Goal: Information Seeking & Learning: Learn about a topic

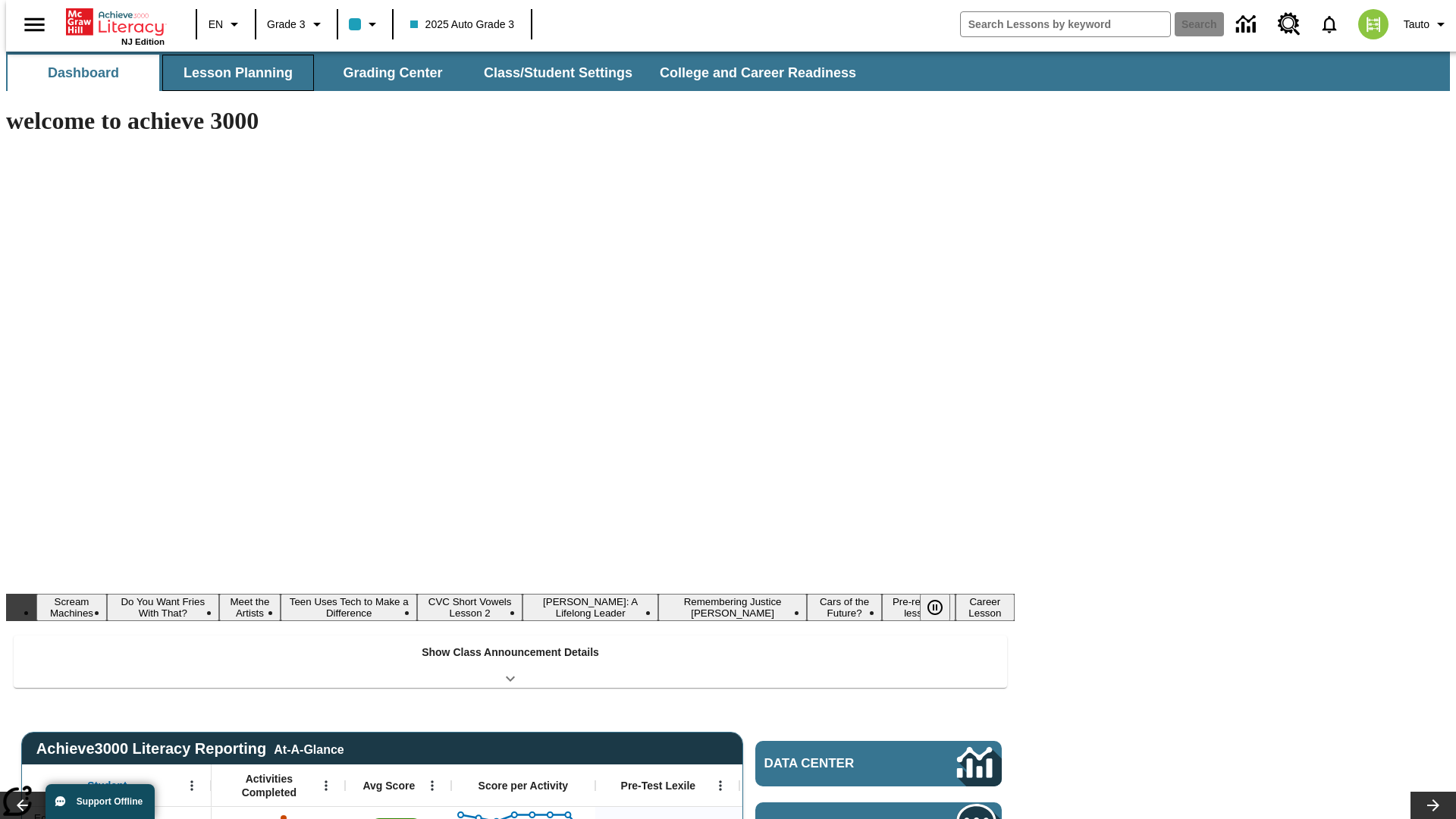
click at [232, 73] on button "Lesson Planning" at bounding box center [238, 73] width 152 height 36
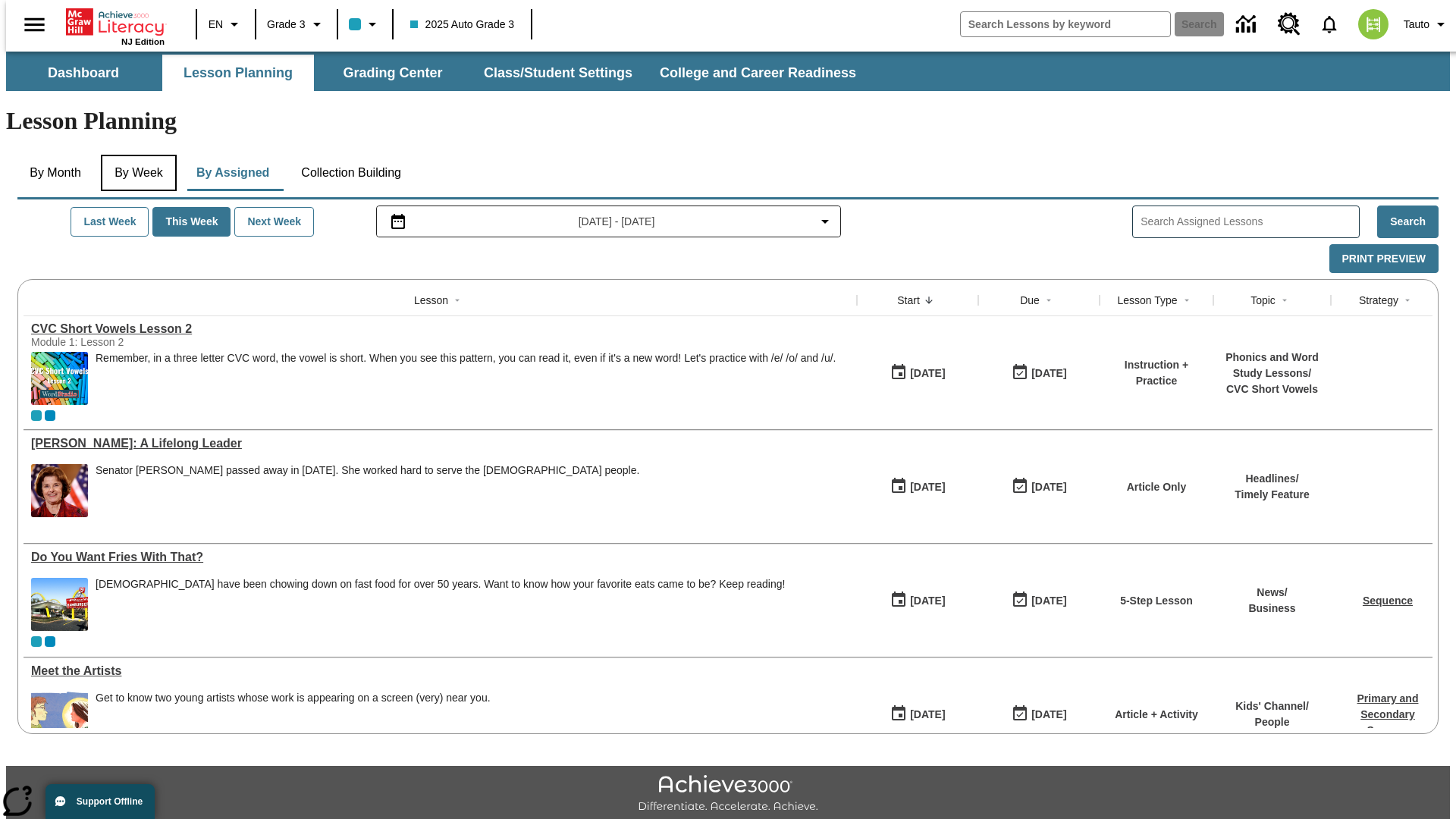
click at [136, 155] on button "By Week" at bounding box center [139, 173] width 76 height 36
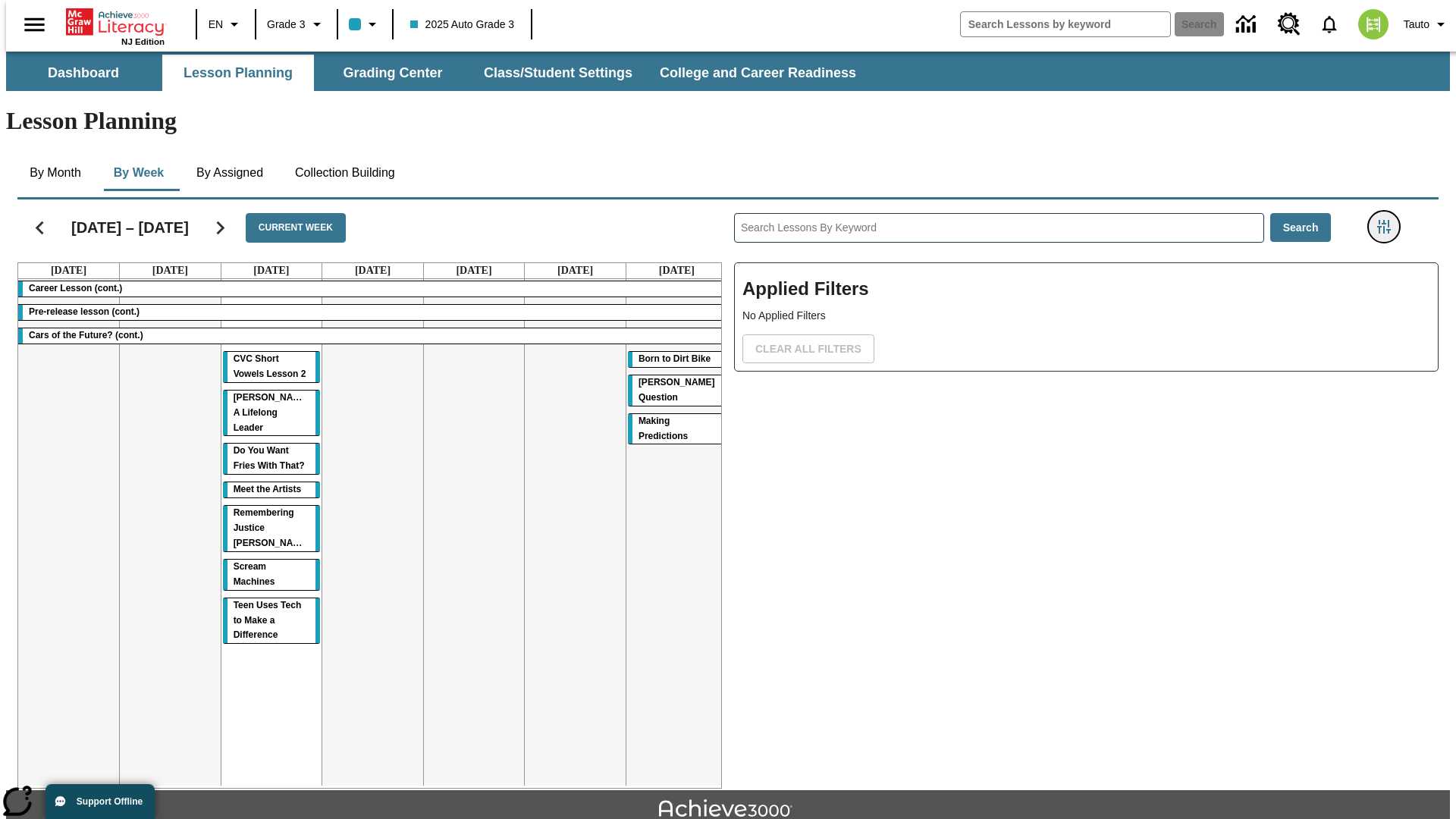
click at [1389, 220] on icon "Filters Side menu" at bounding box center [1383, 226] width 13 height 13
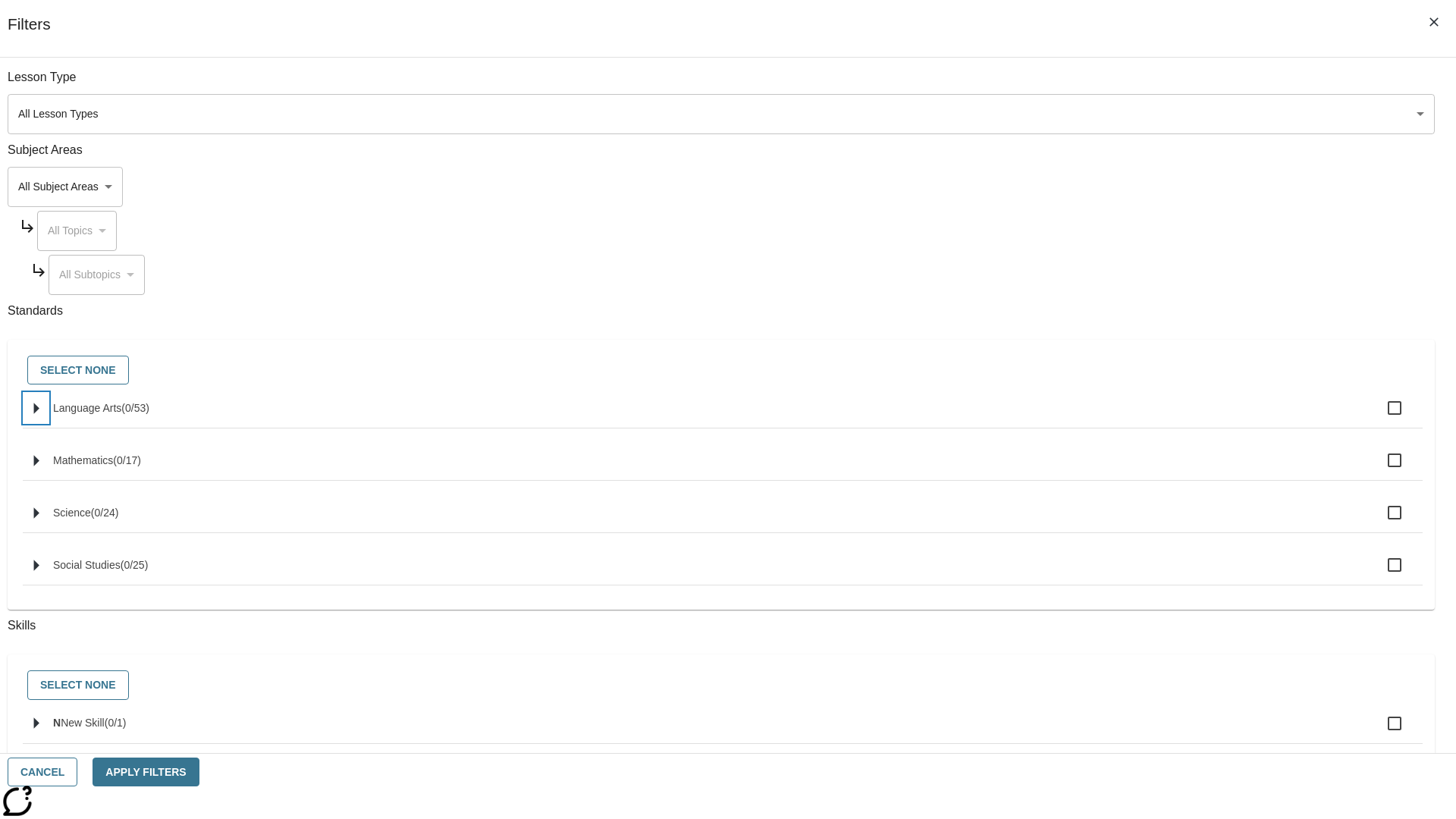
click at [40, 414] on icon "Select standards" at bounding box center [36, 408] width 6 height 11
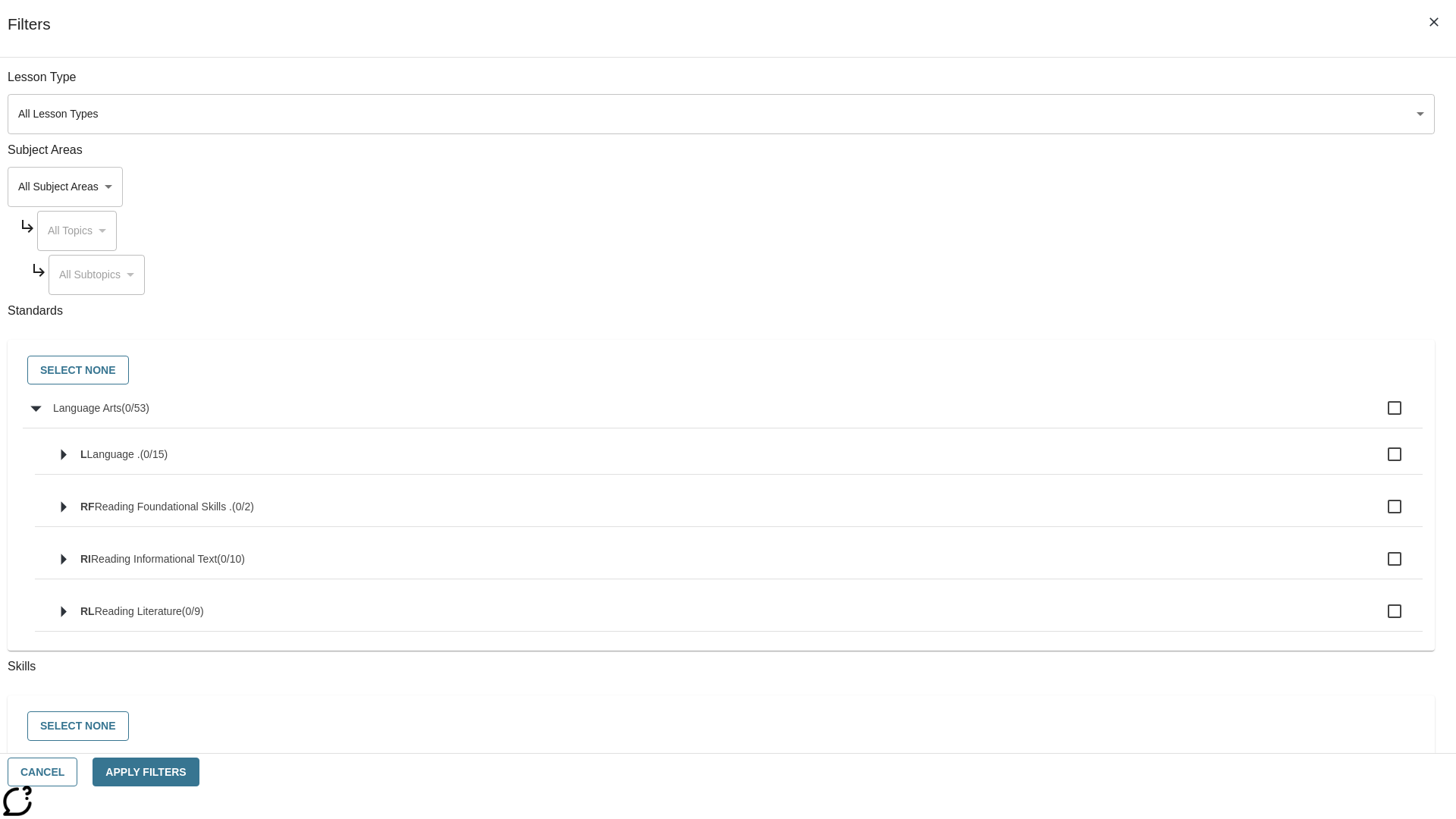
click at [1102, 416] on label "Language Arts ( 0 / 53 )" at bounding box center [732, 408] width 1358 height 32
click at [1378, 416] on input "Language Arts ( 0 / 53 )" at bounding box center [1394, 408] width 32 height 32
checkbox input "true"
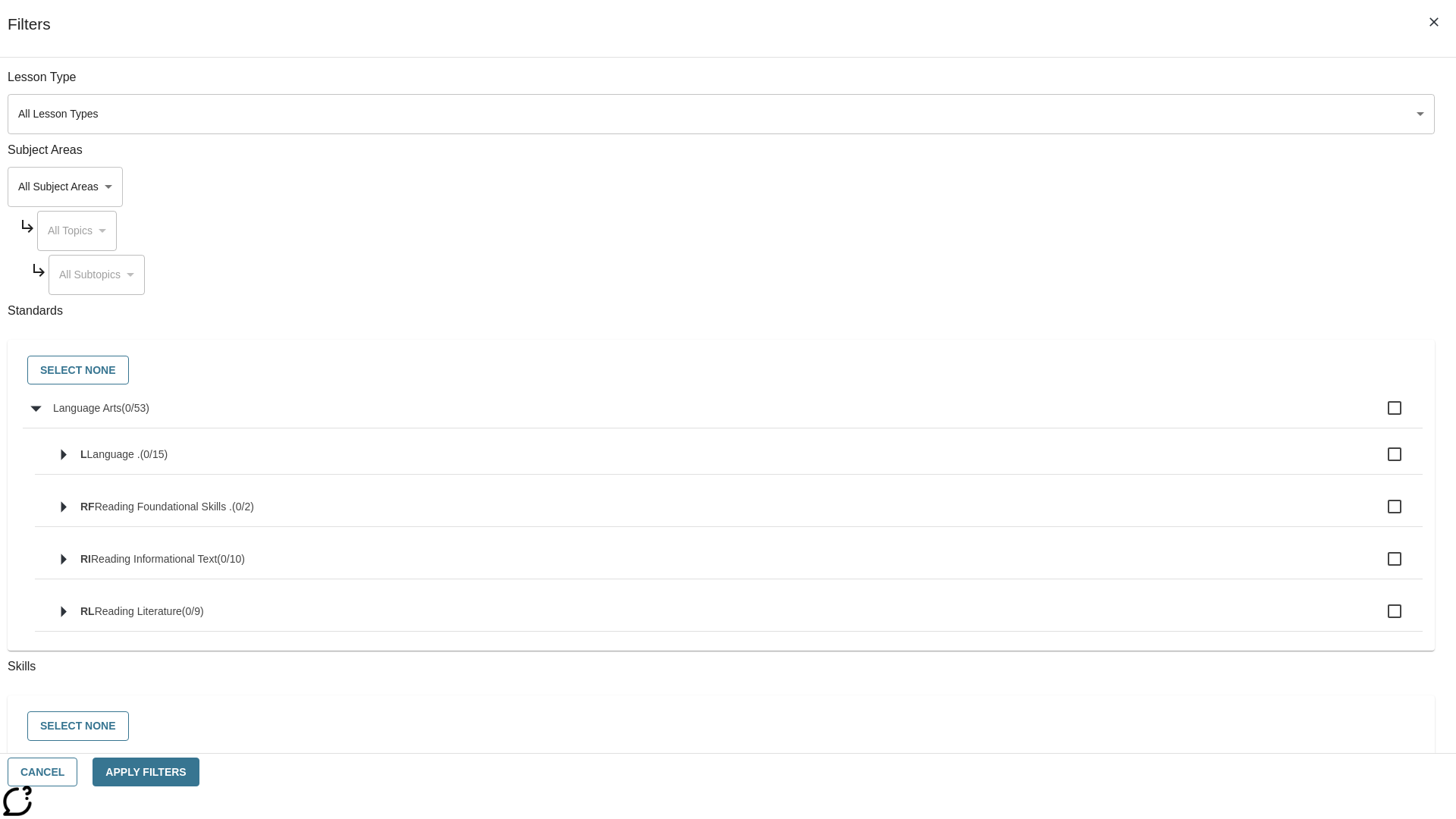
checkbox input "true"
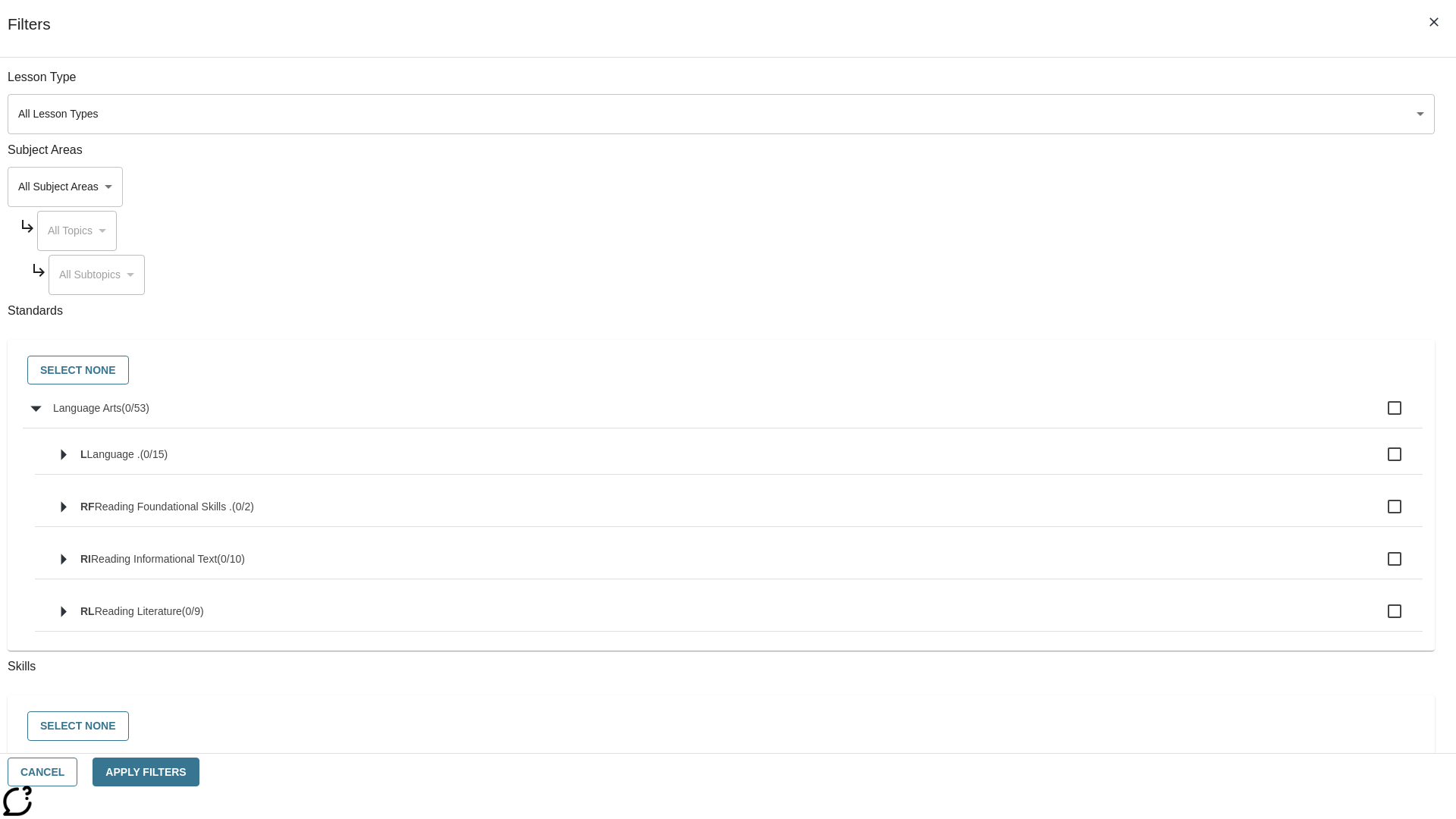
checkbox input "true"
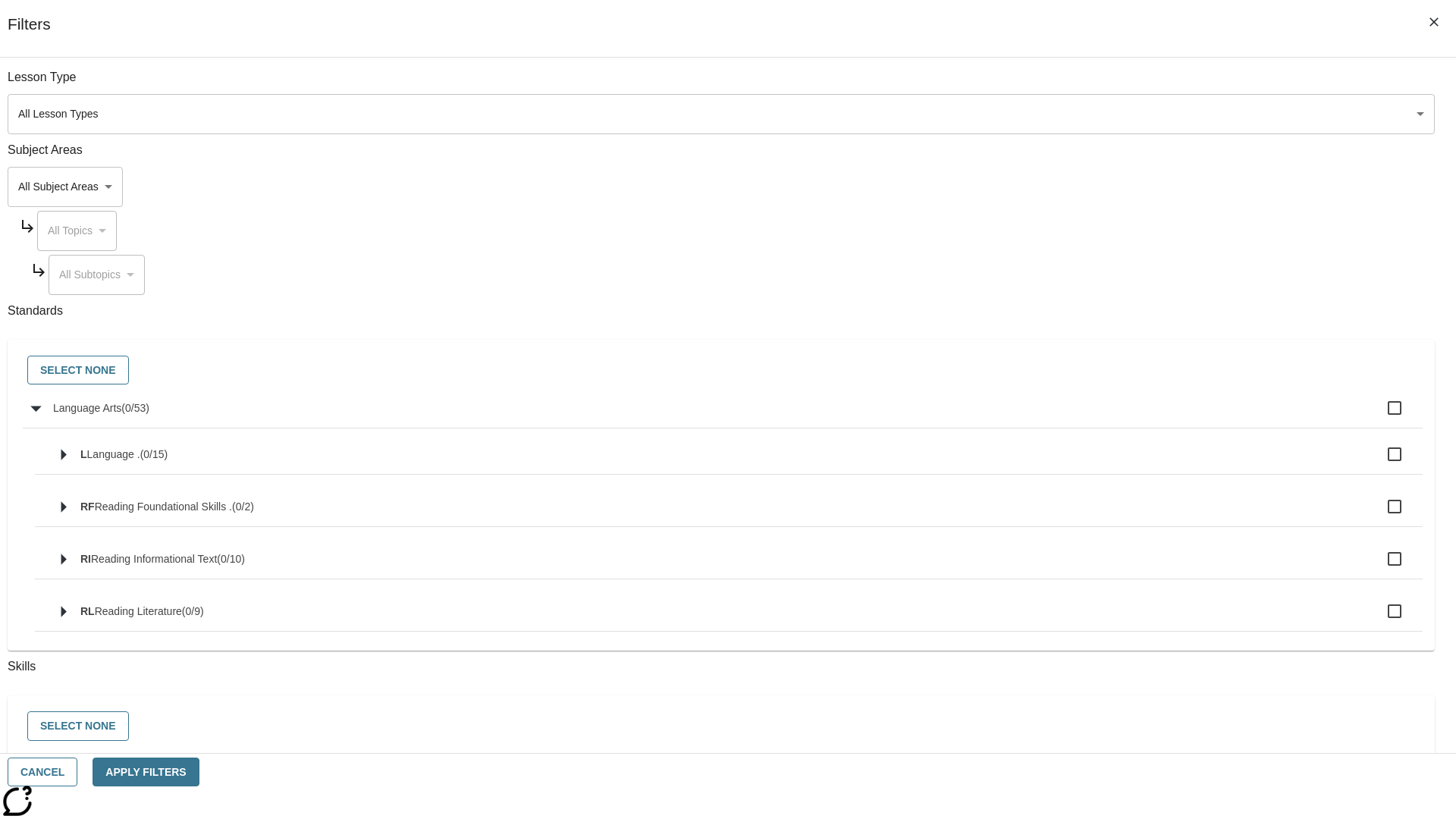
checkbox input "true"
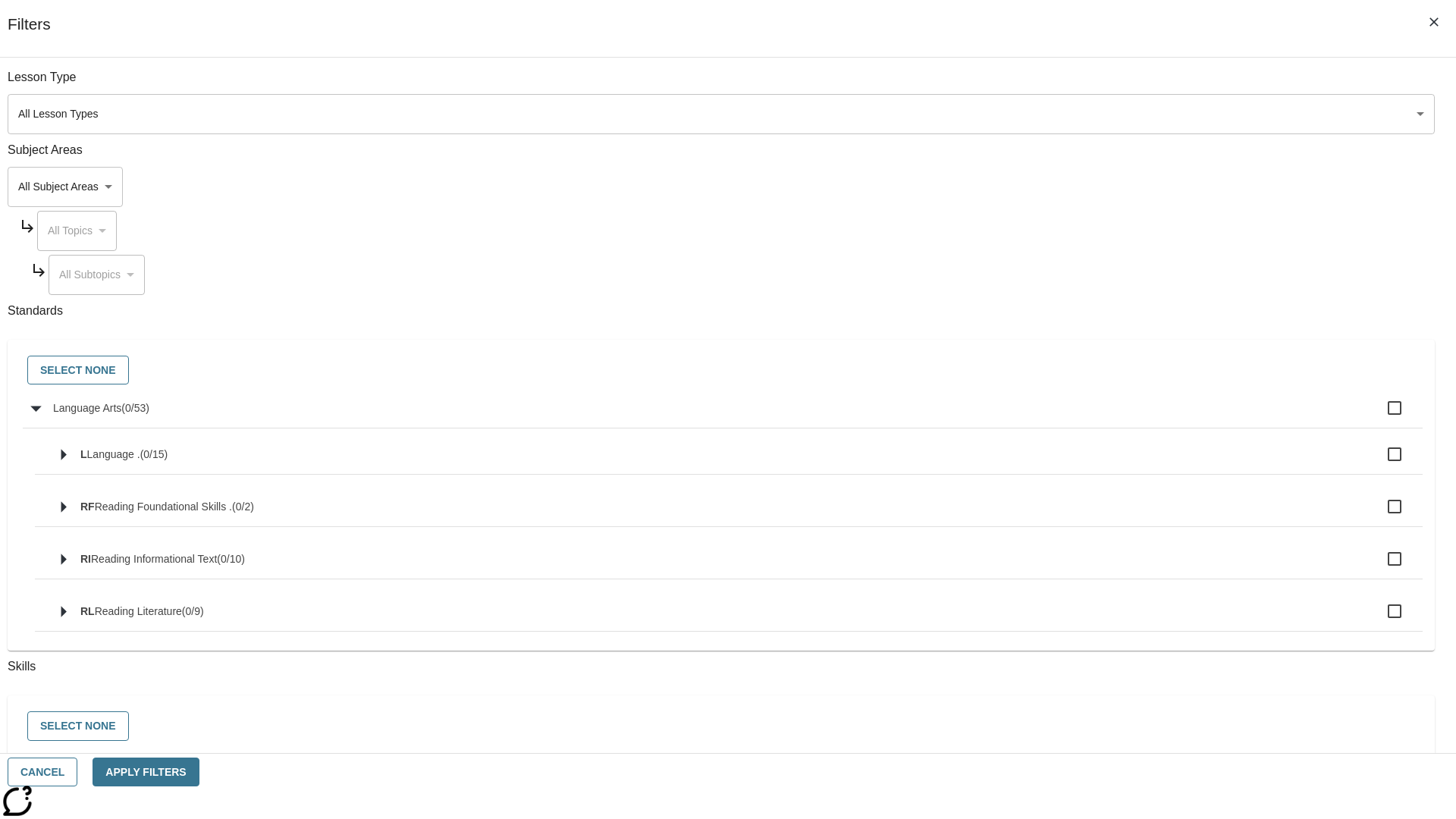
checkbox input "true"
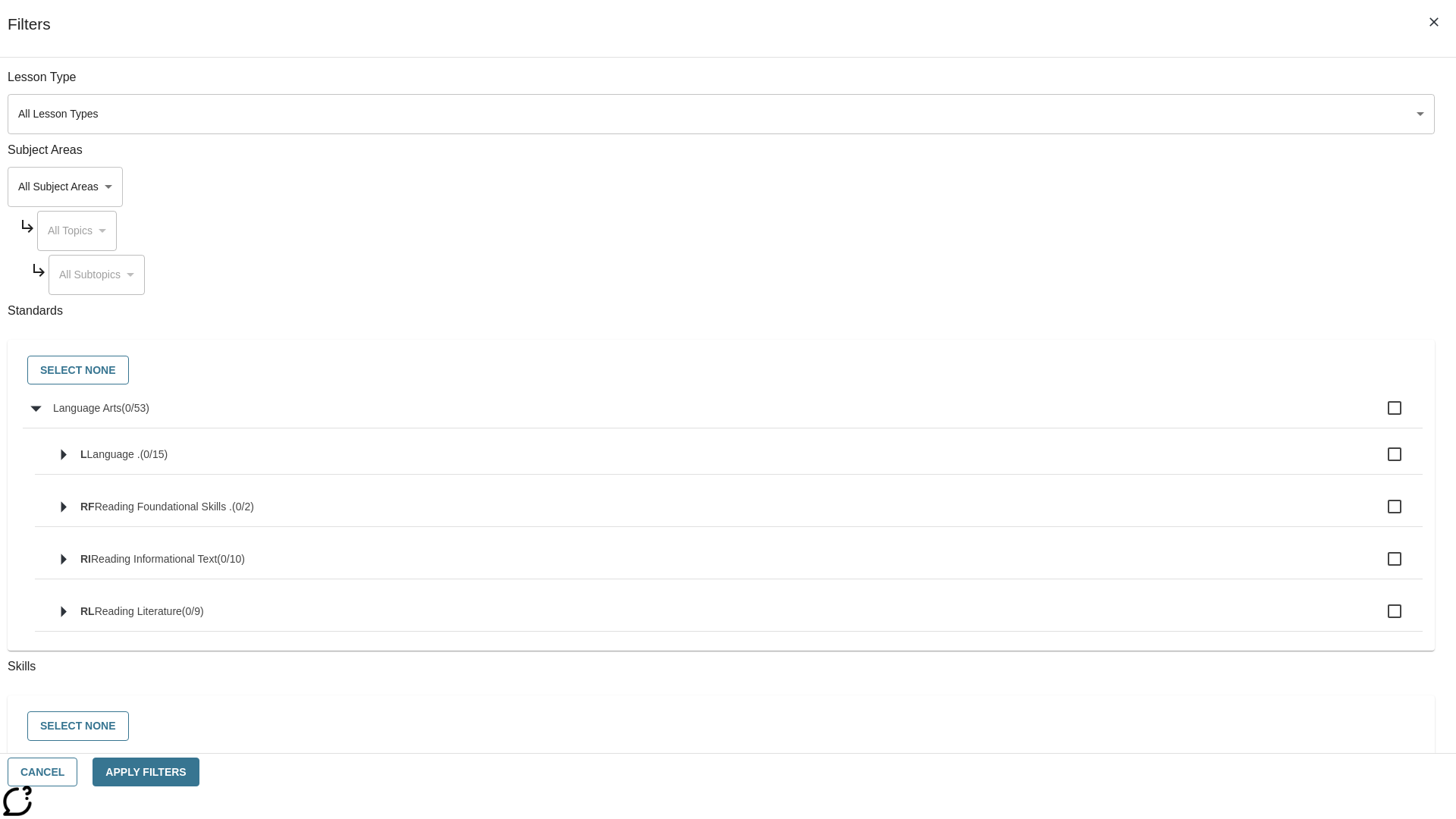
checkbox input "true"
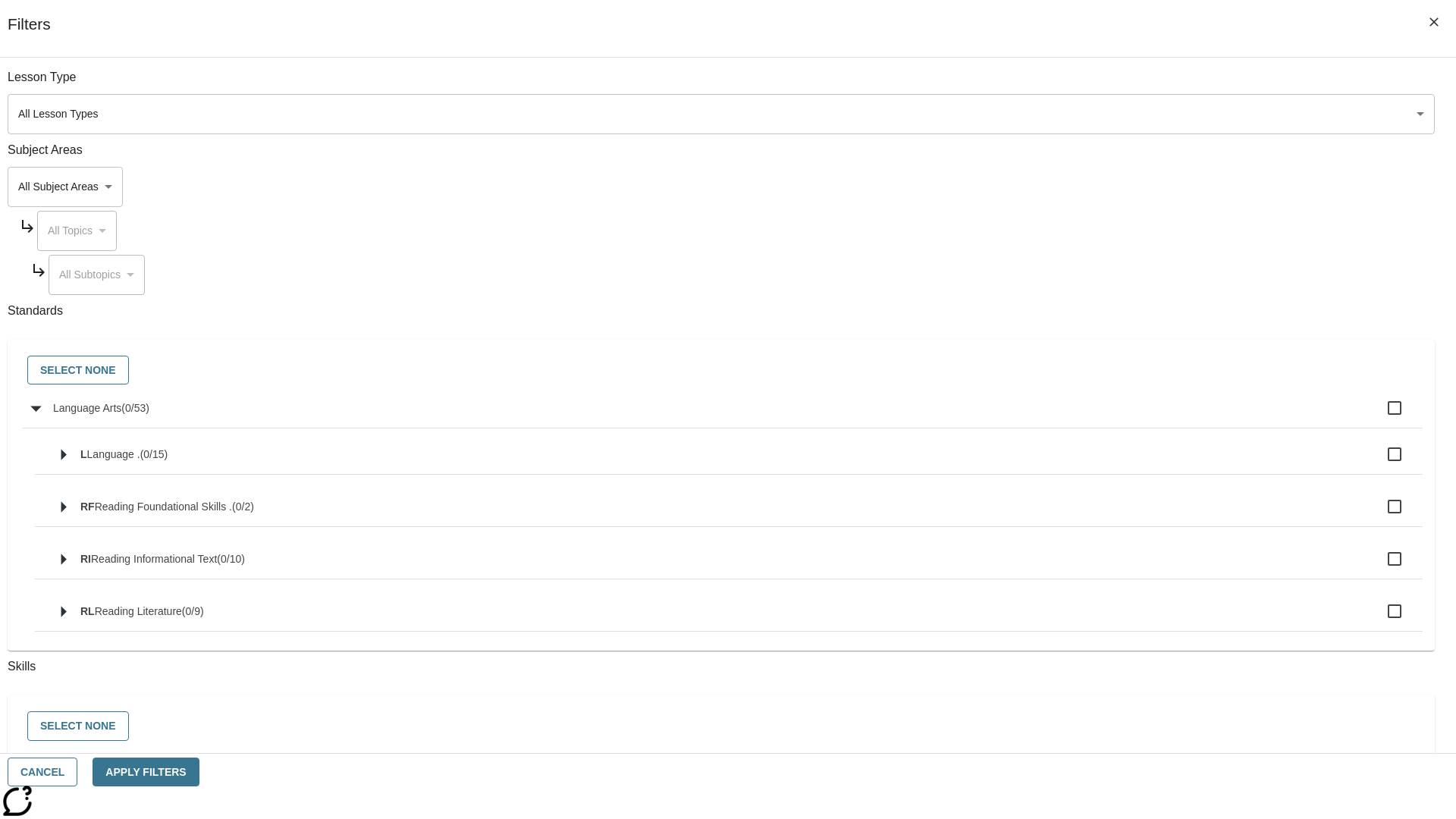
checkbox input "true"
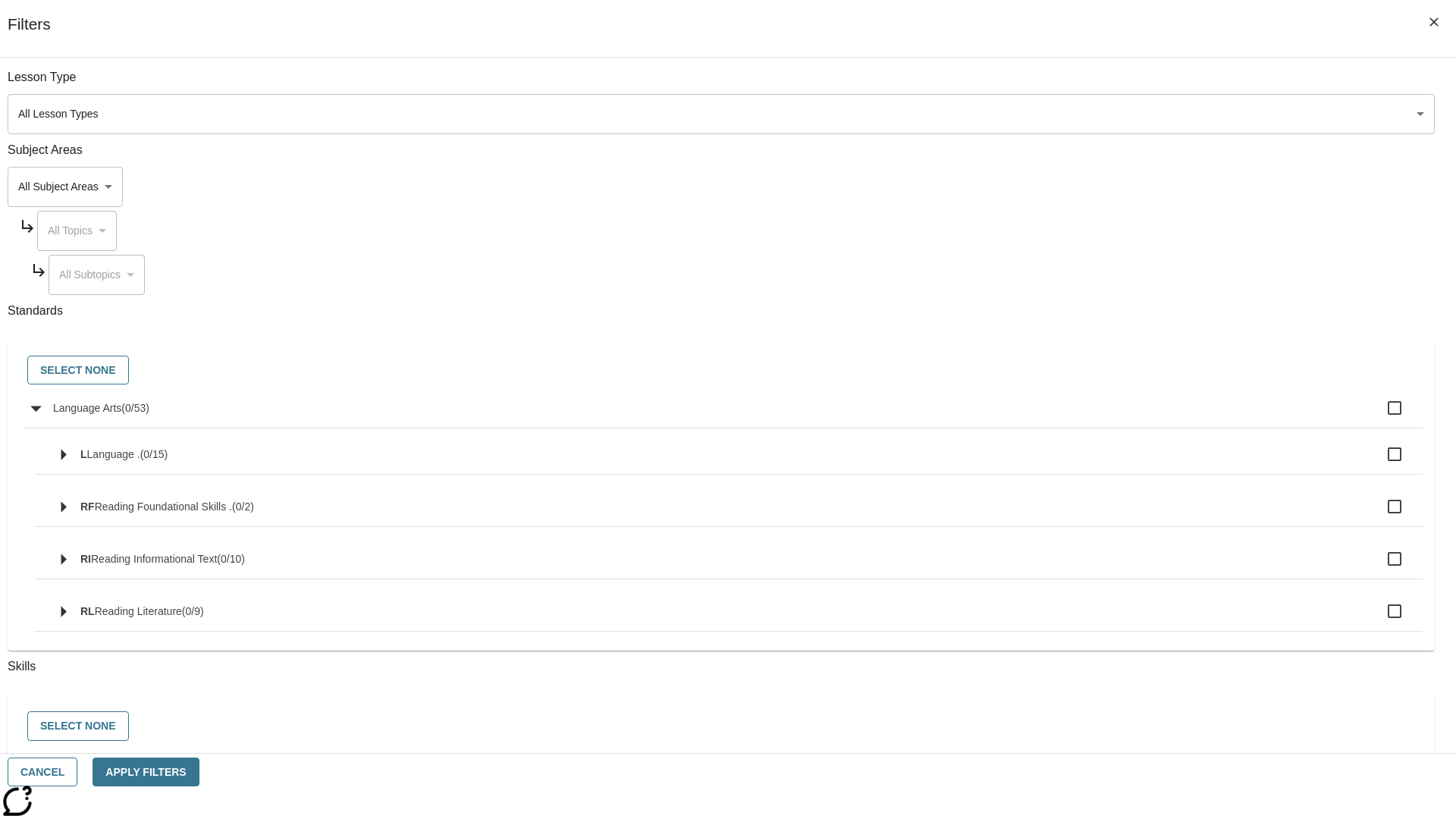
checkbox input "true"
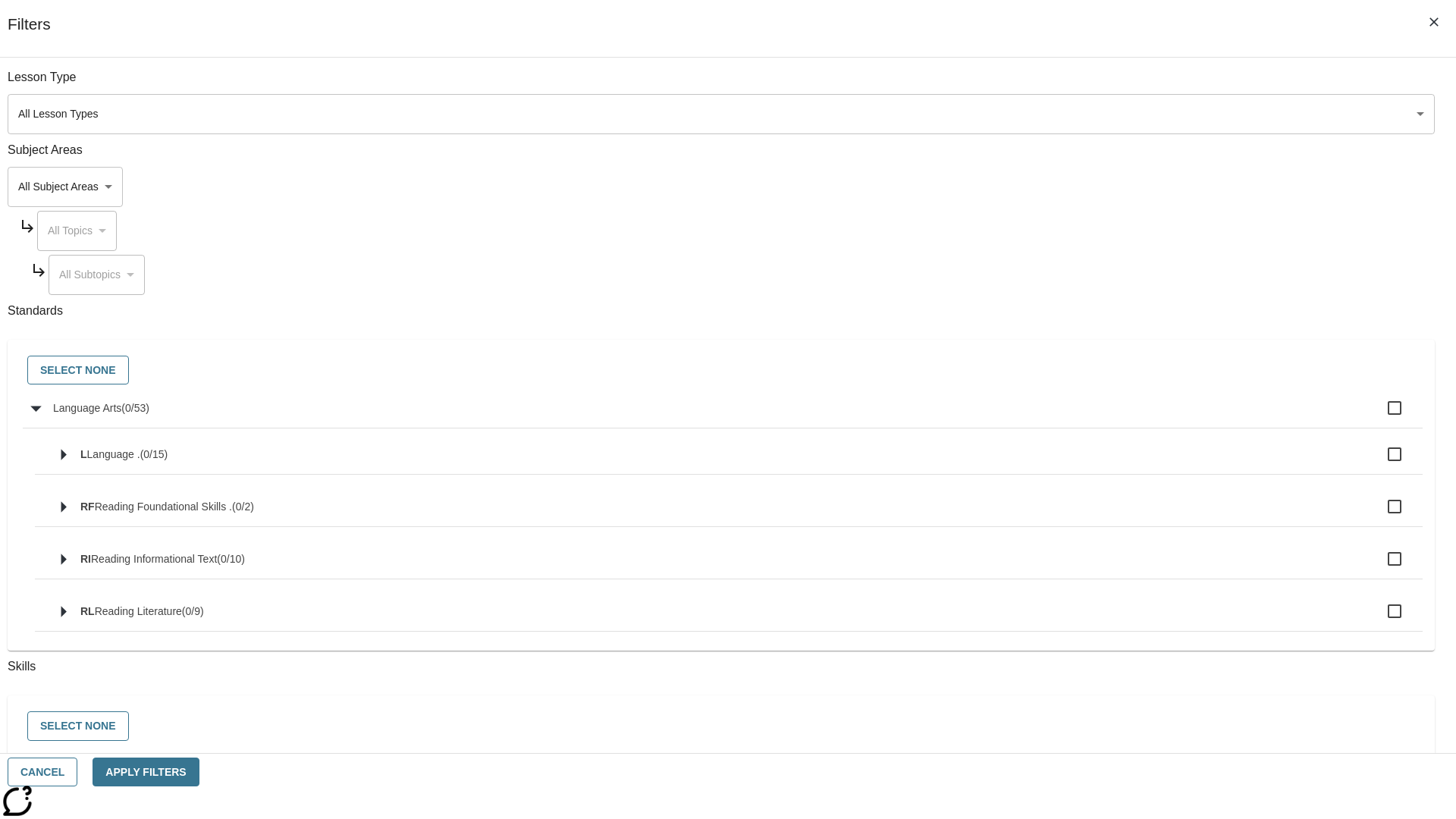
checkbox input "true"
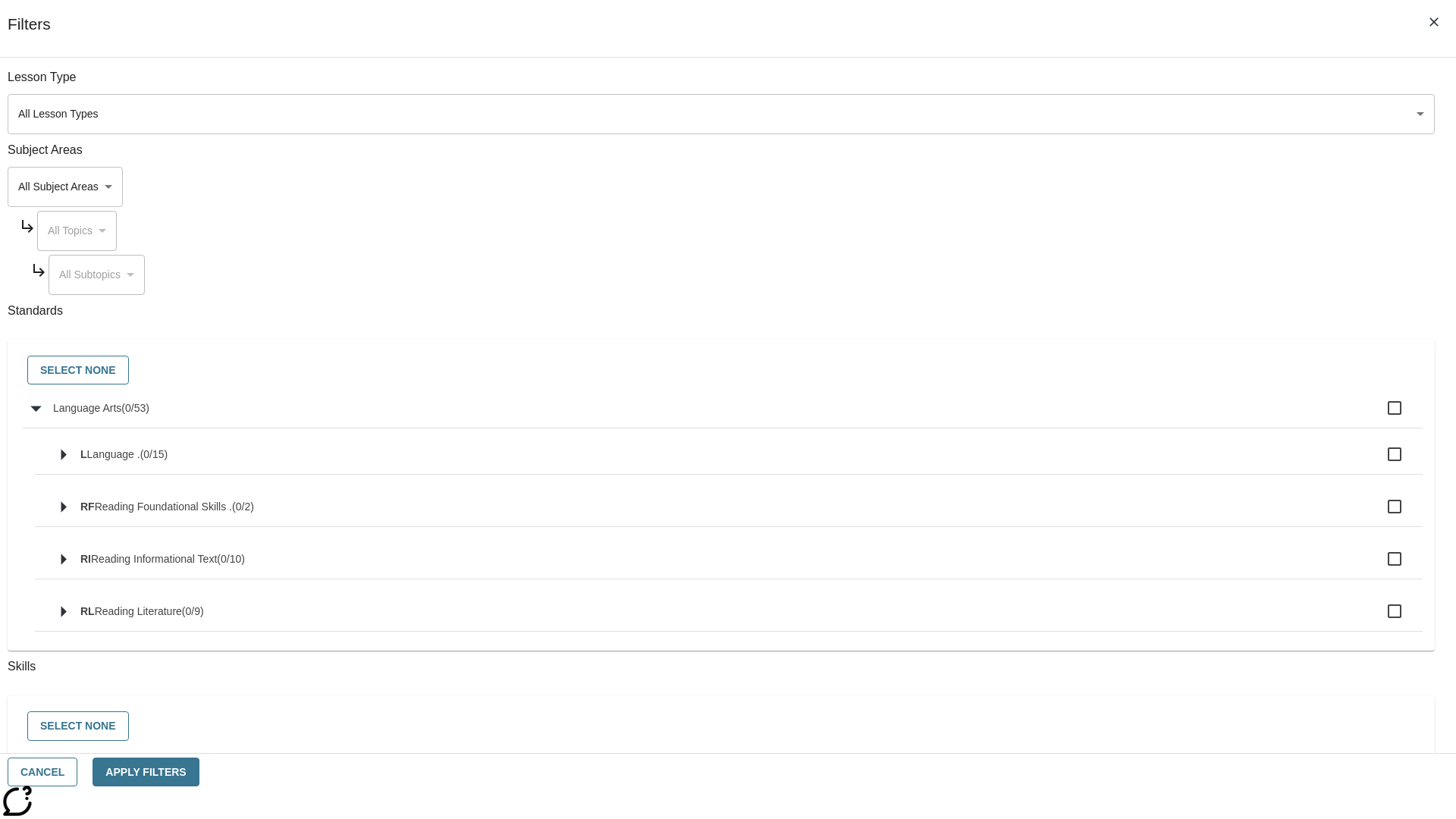
checkbox input "true"
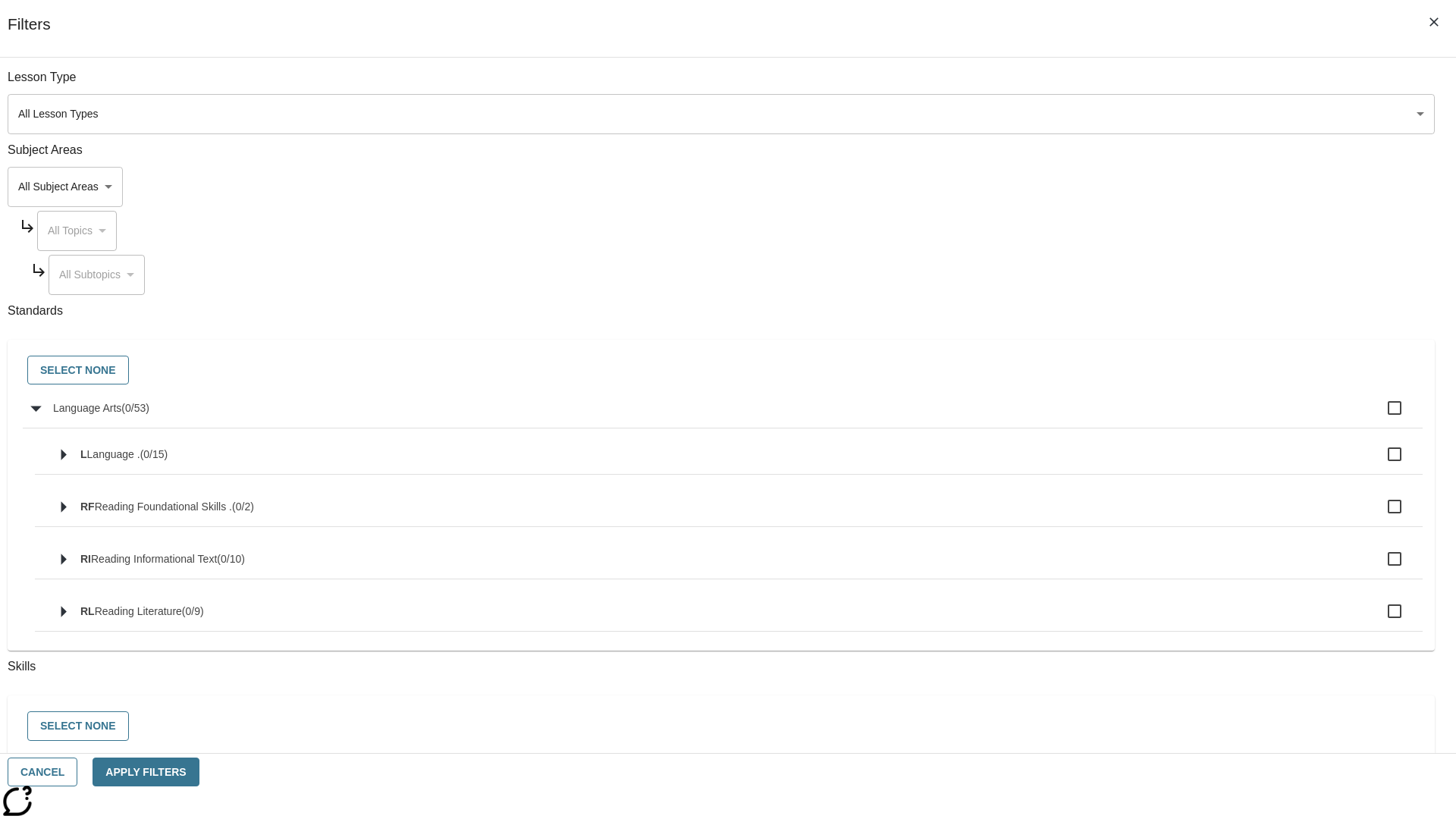
checkbox input "true"
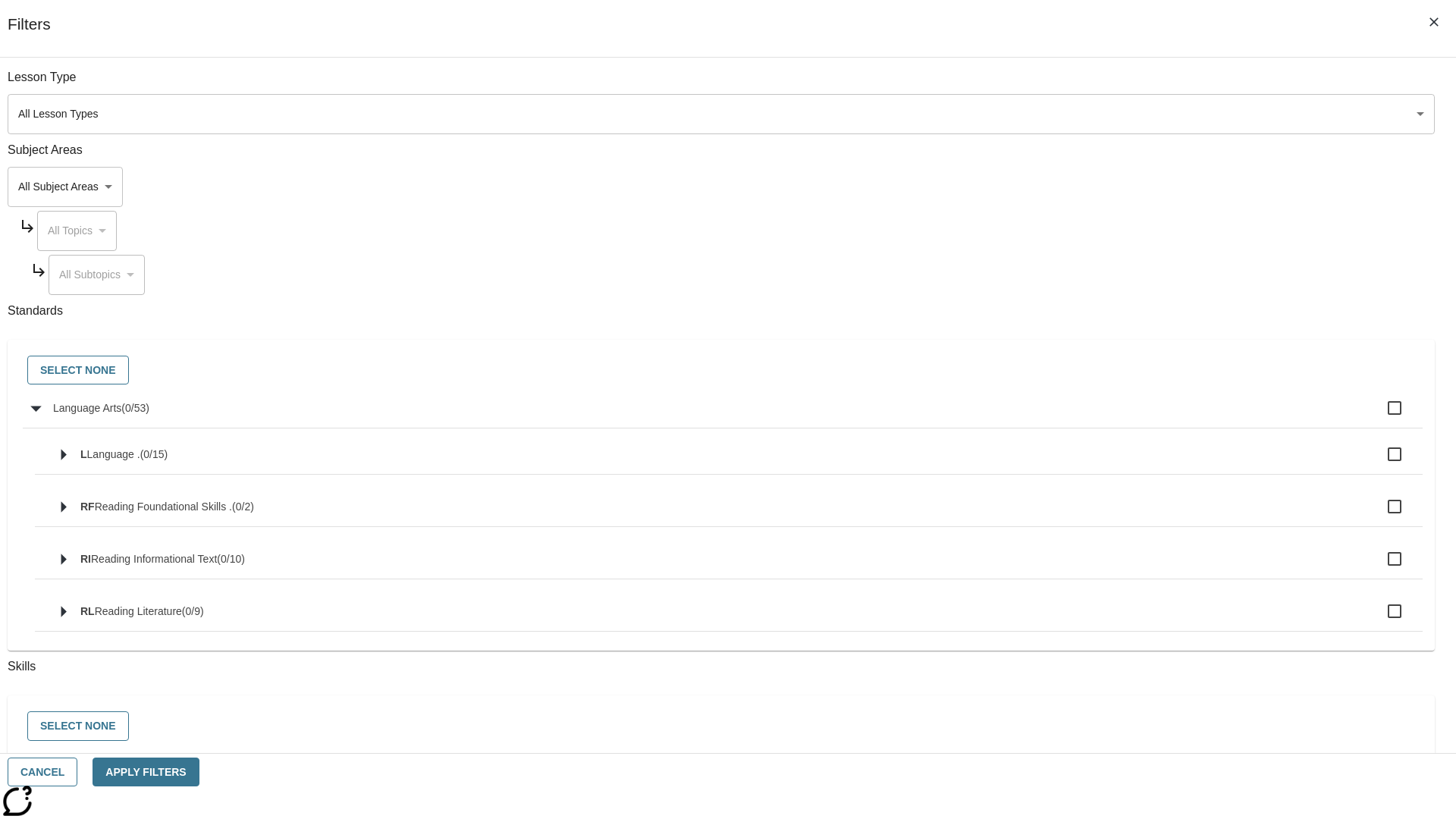
checkbox input "true"
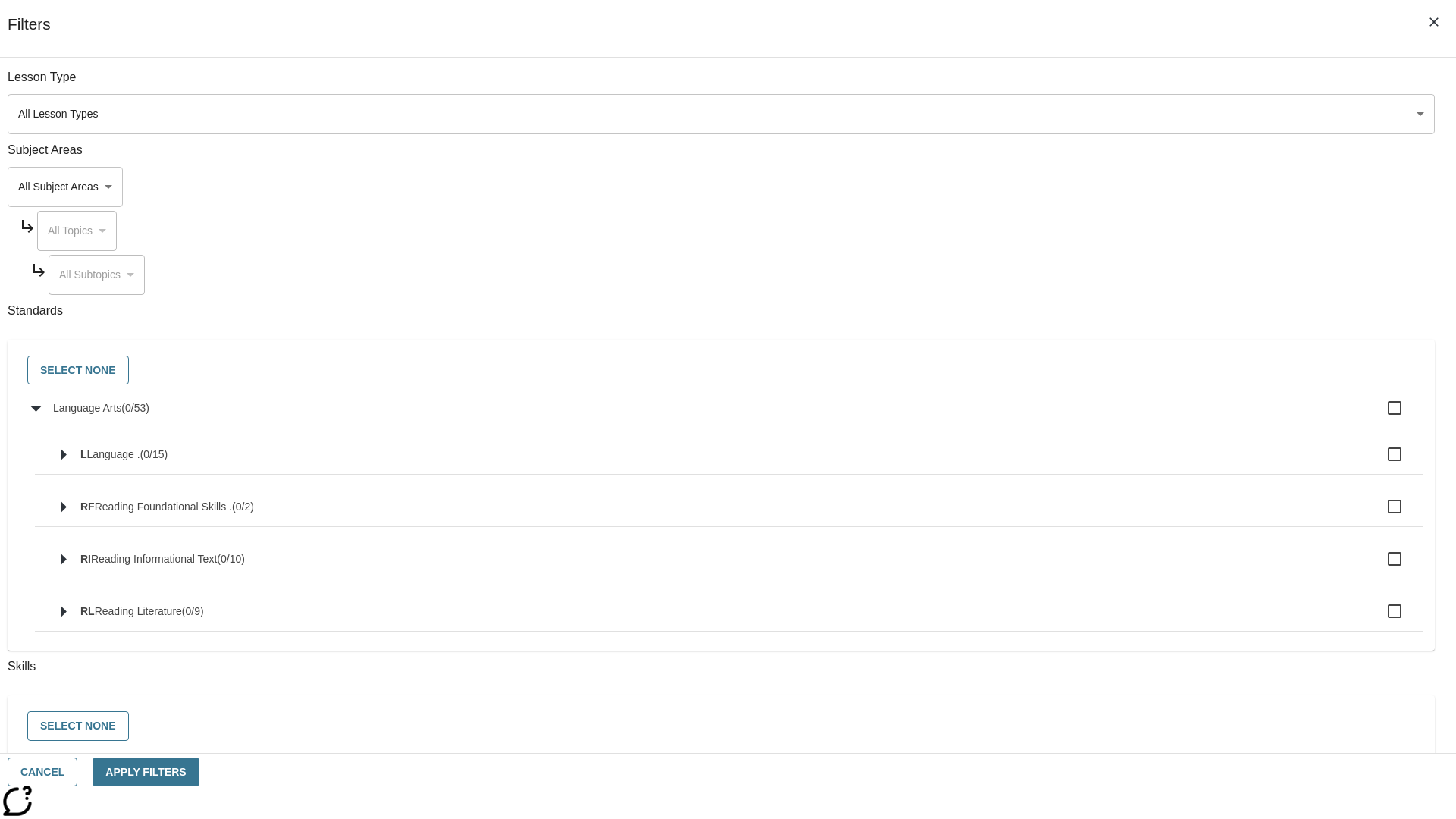
checkbox input "true"
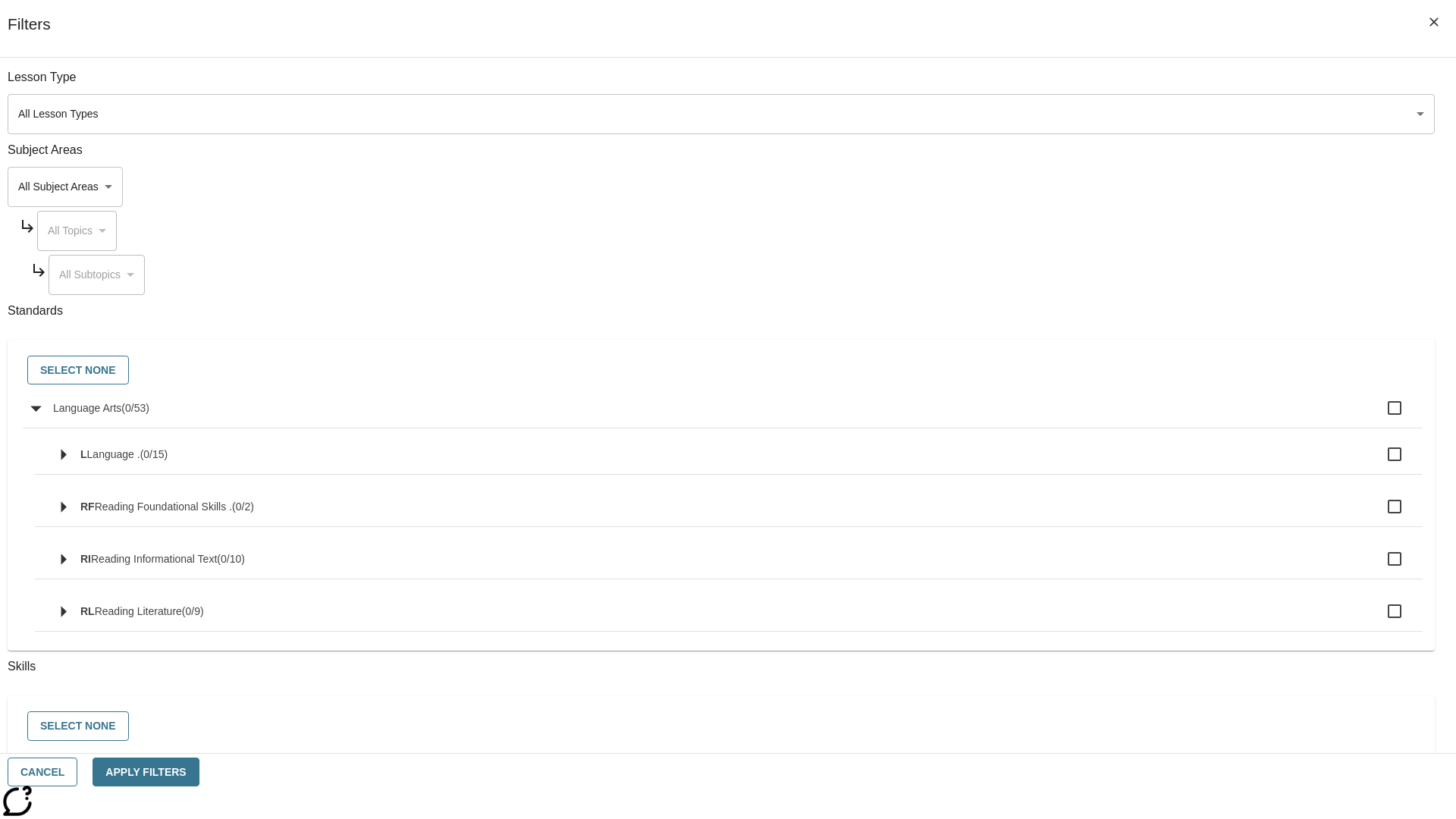
checkbox input "true"
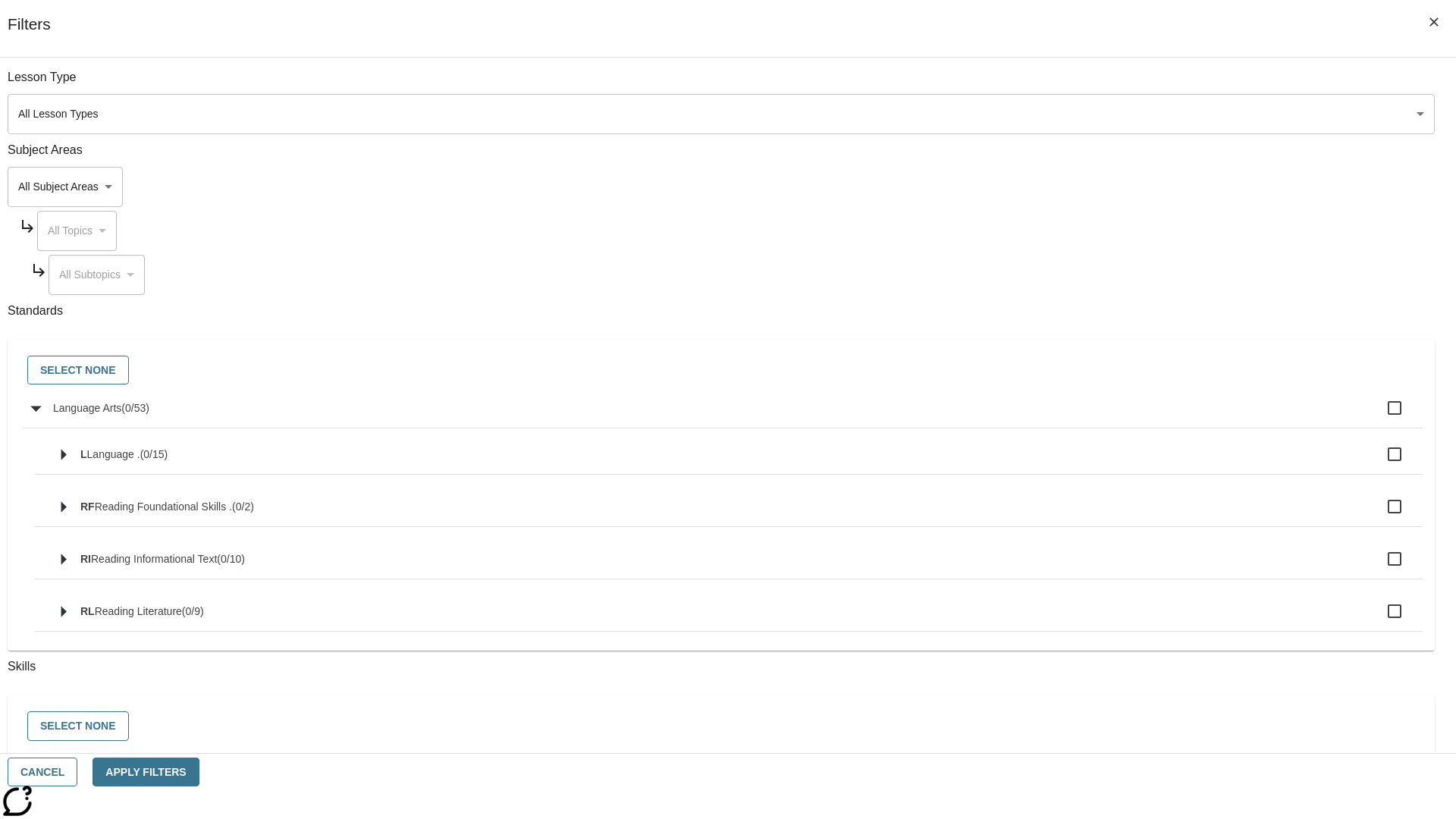
checkbox input "true"
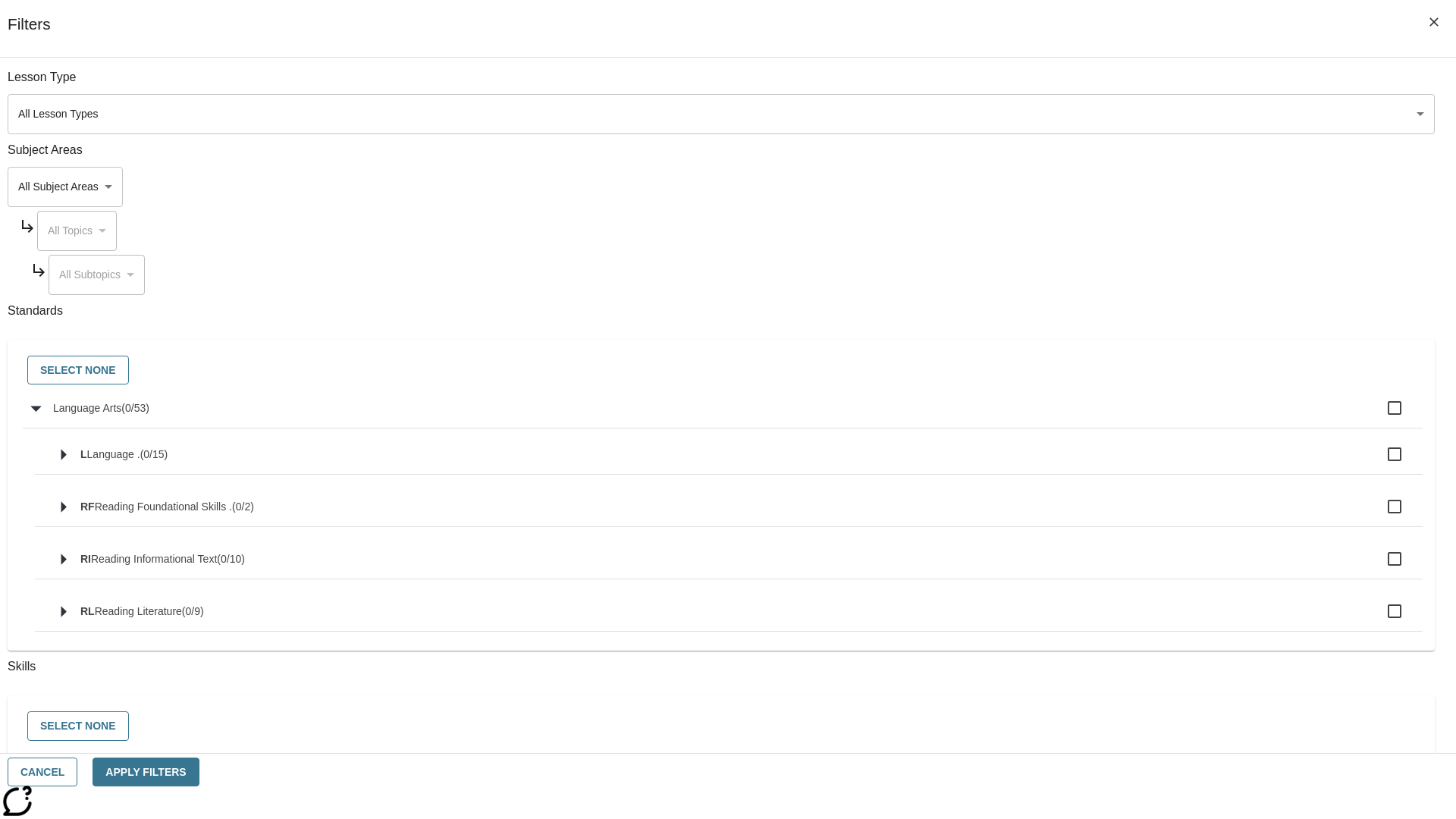
checkbox input "true"
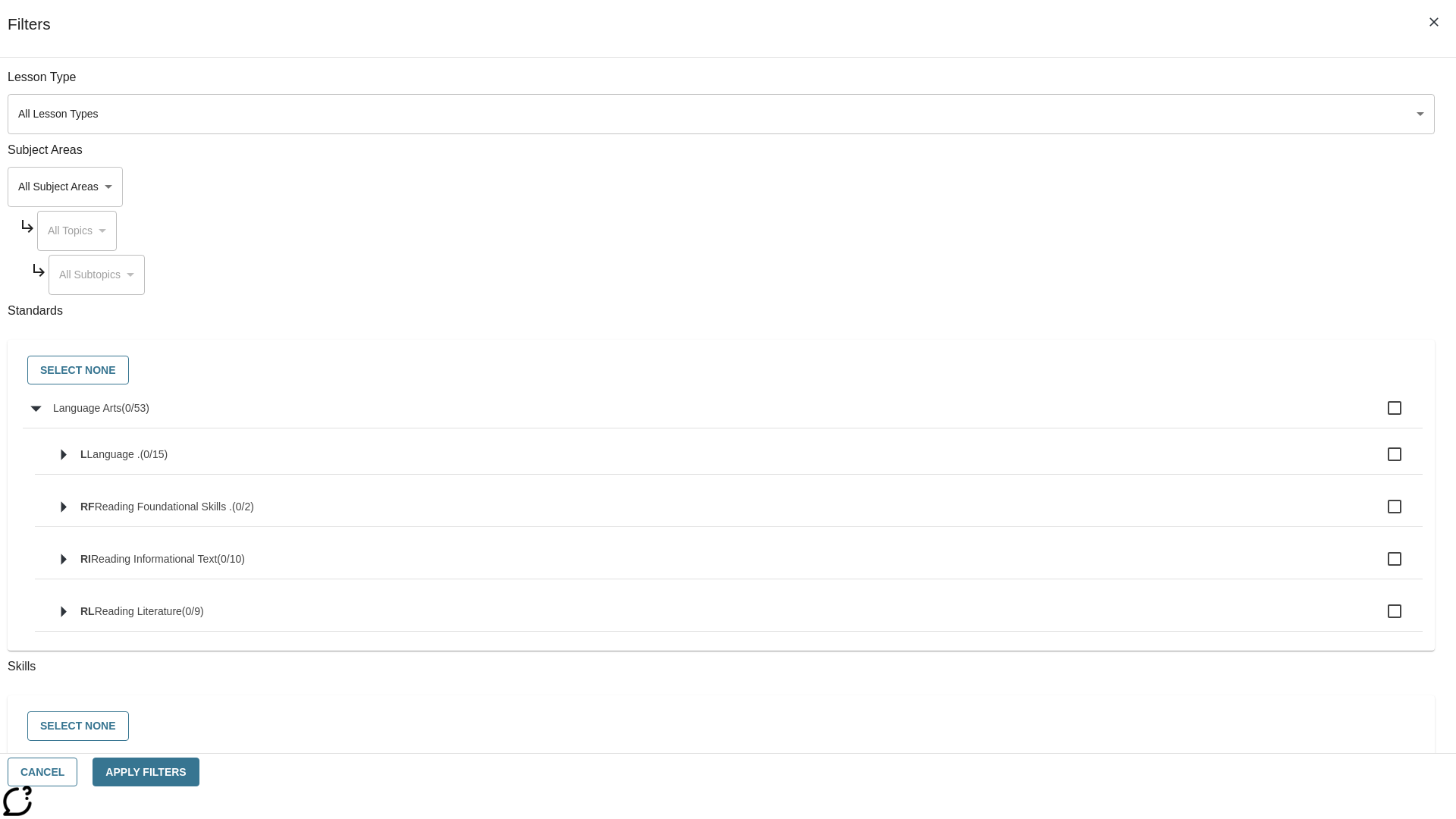
checkbox input "true"
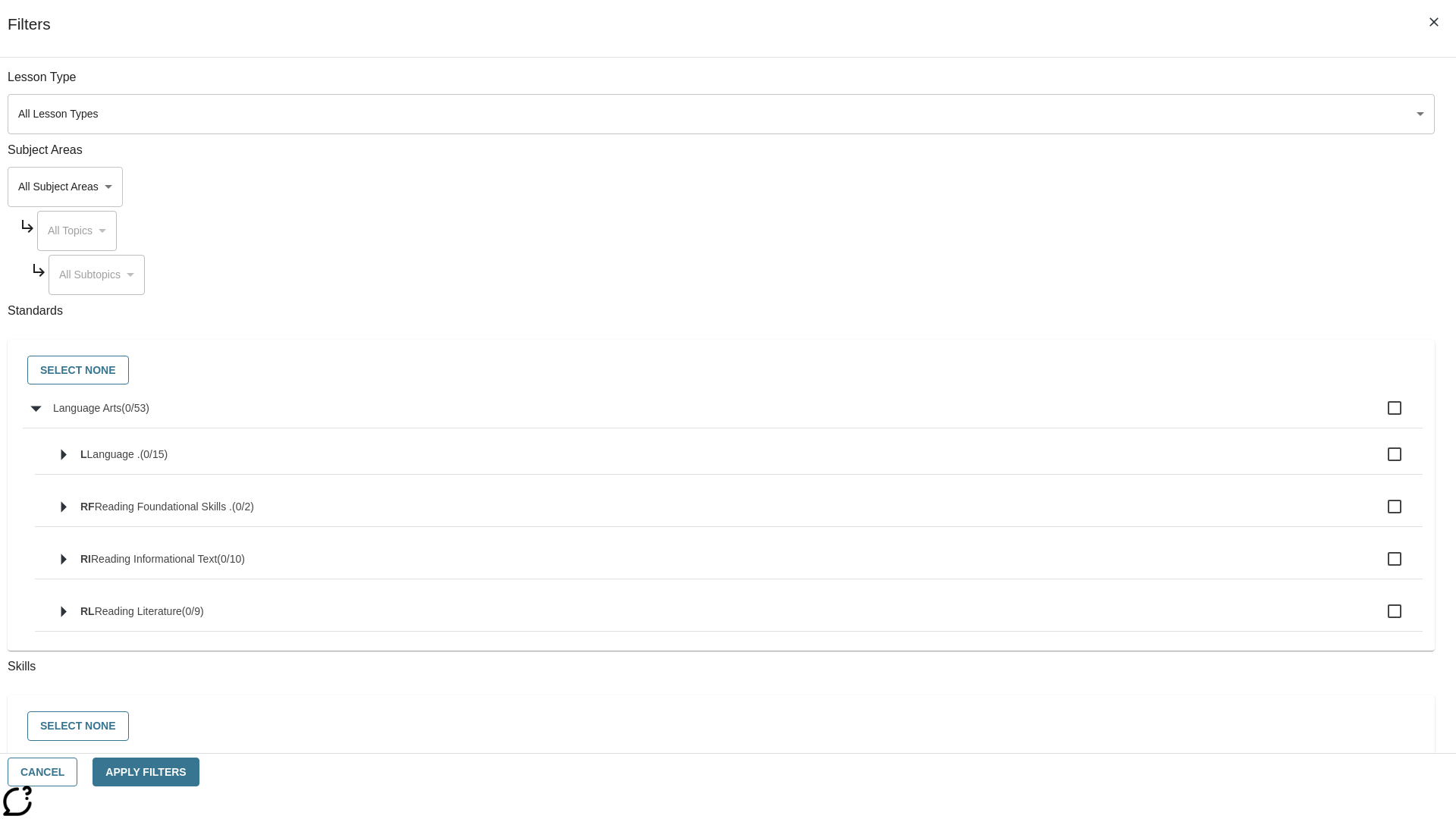
checkbox input "true"
click at [129, 371] on button "Select None" at bounding box center [78, 370] width 101 height 29
checkbox input "false"
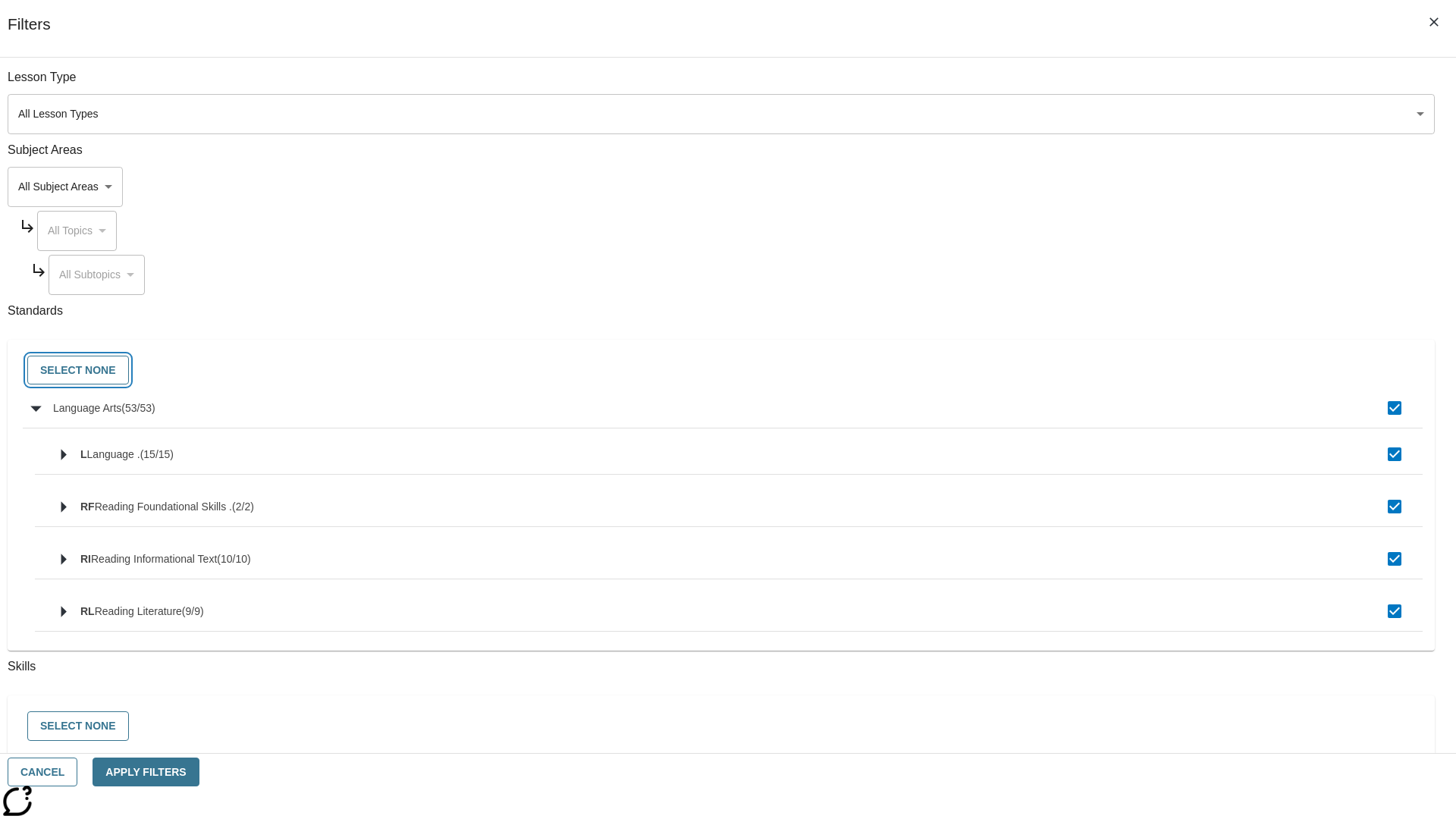
checkbox input "false"
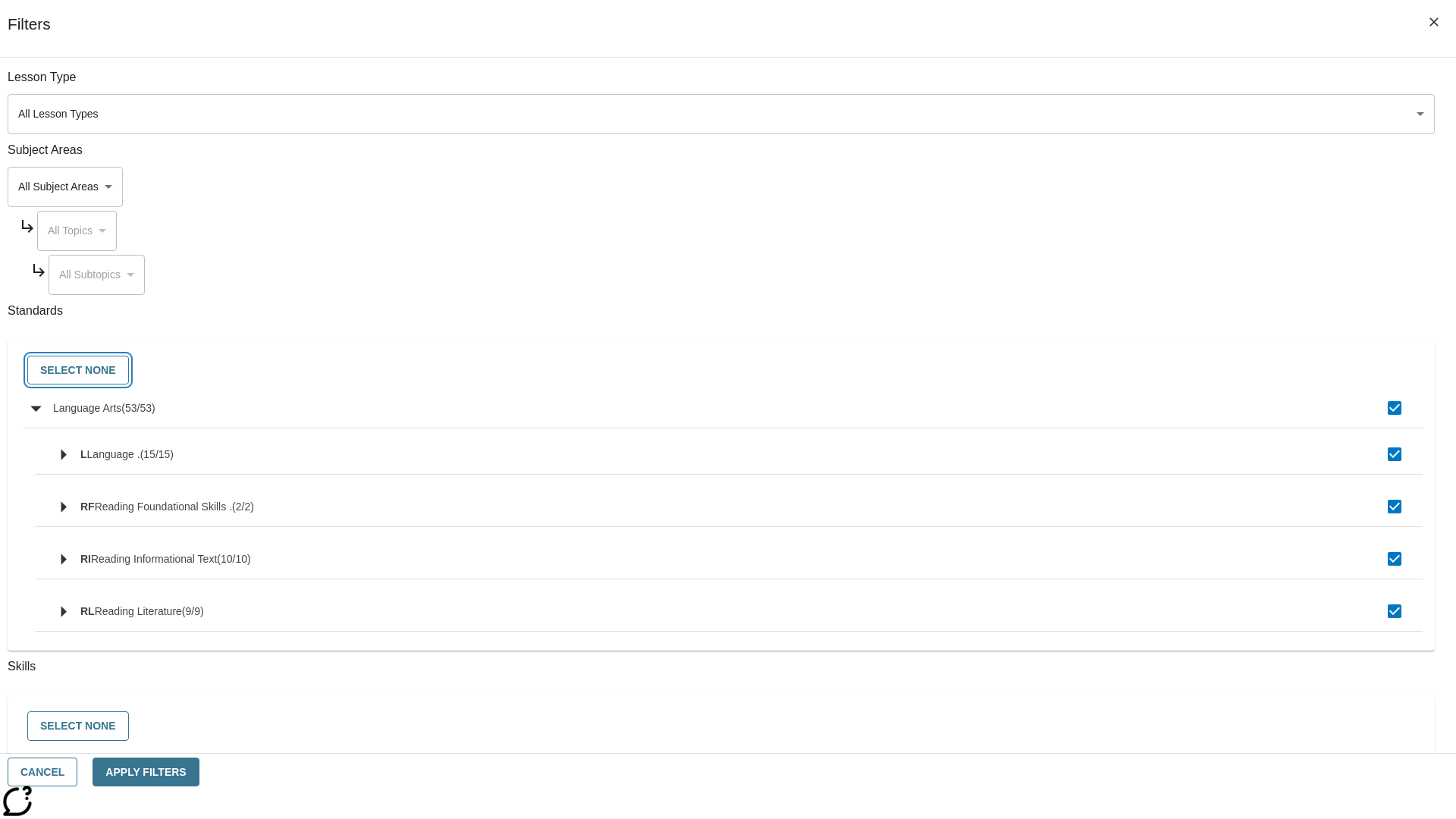
checkbox input "false"
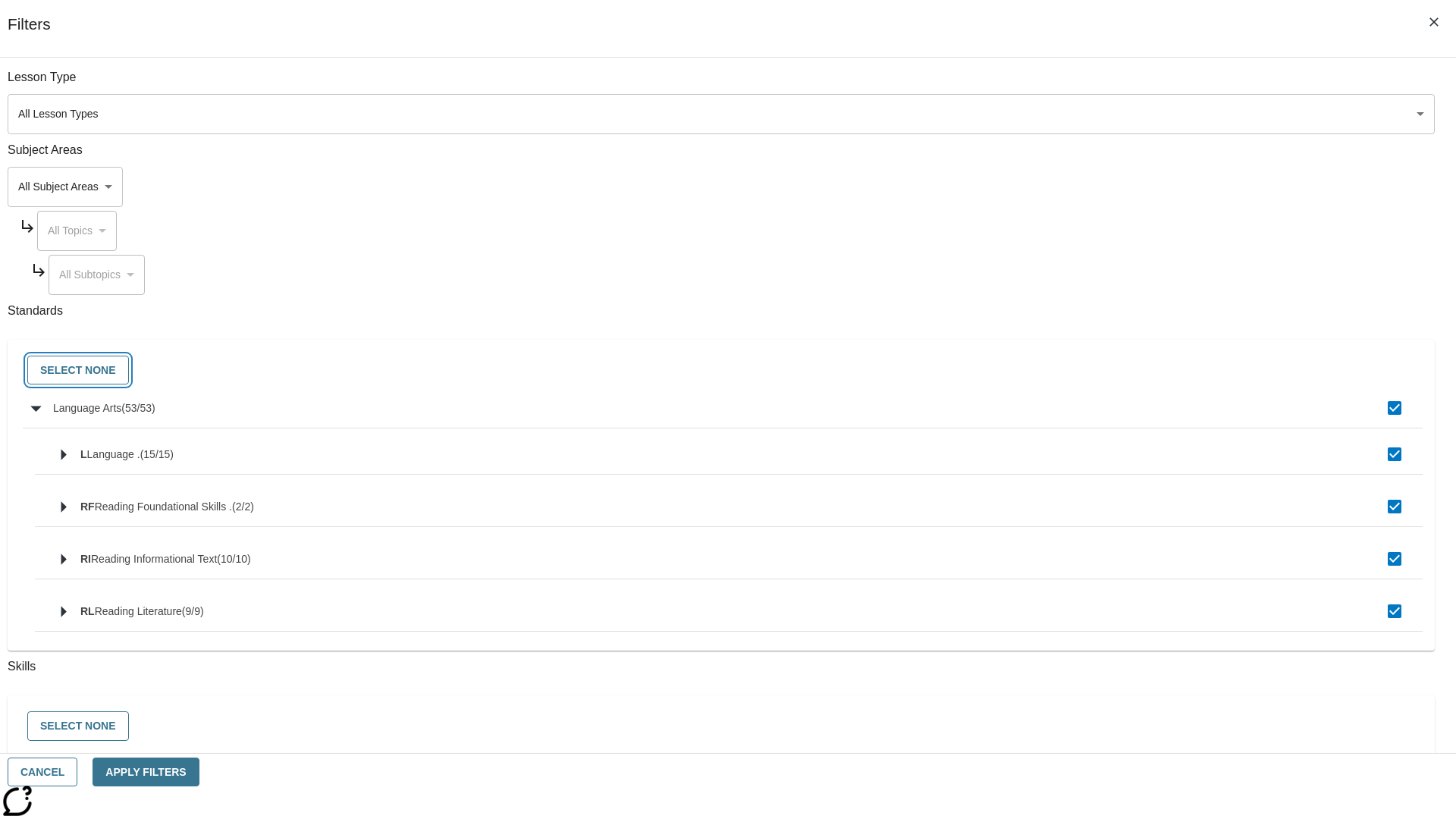
checkbox input "false"
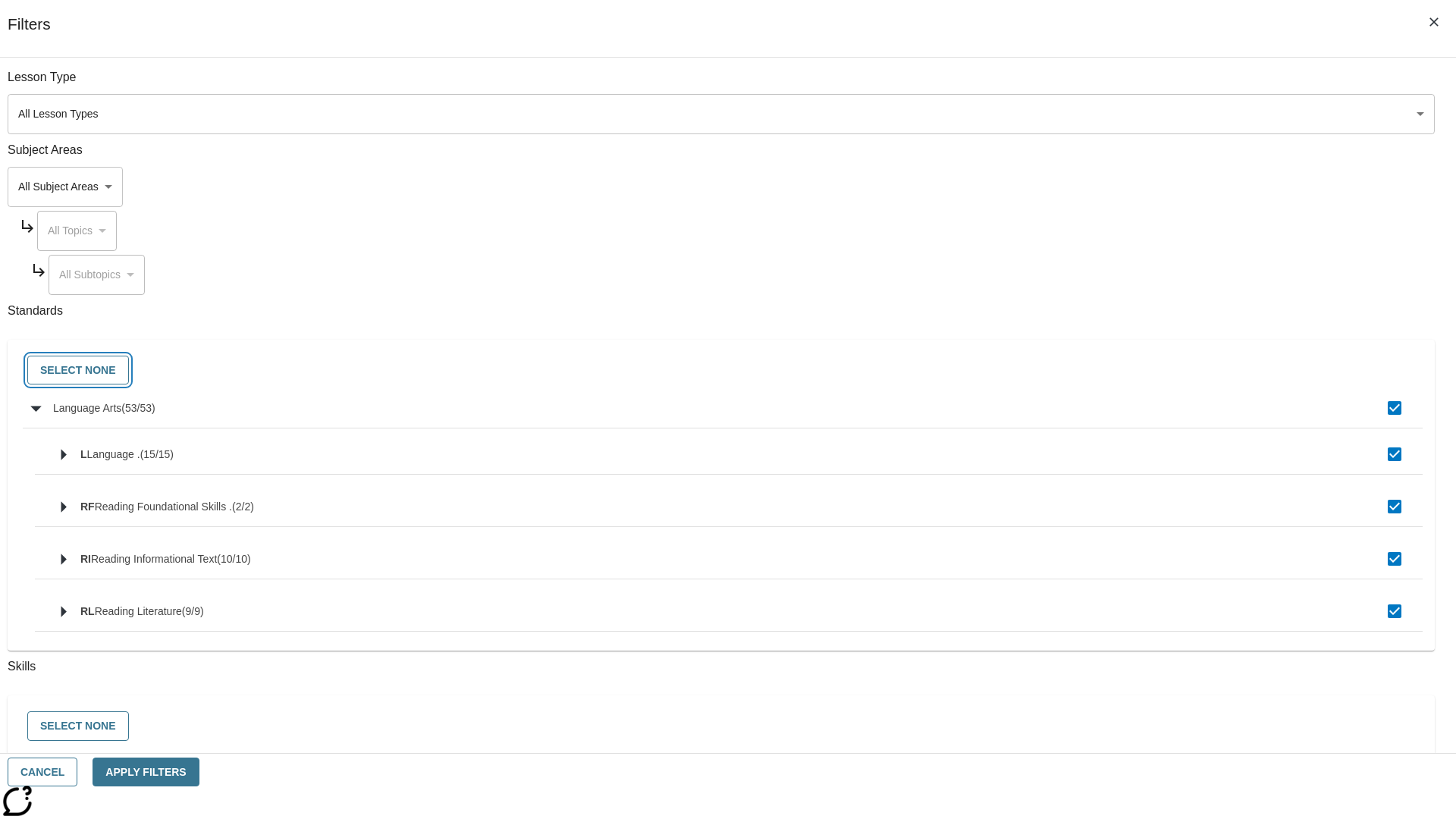
checkbox input "false"
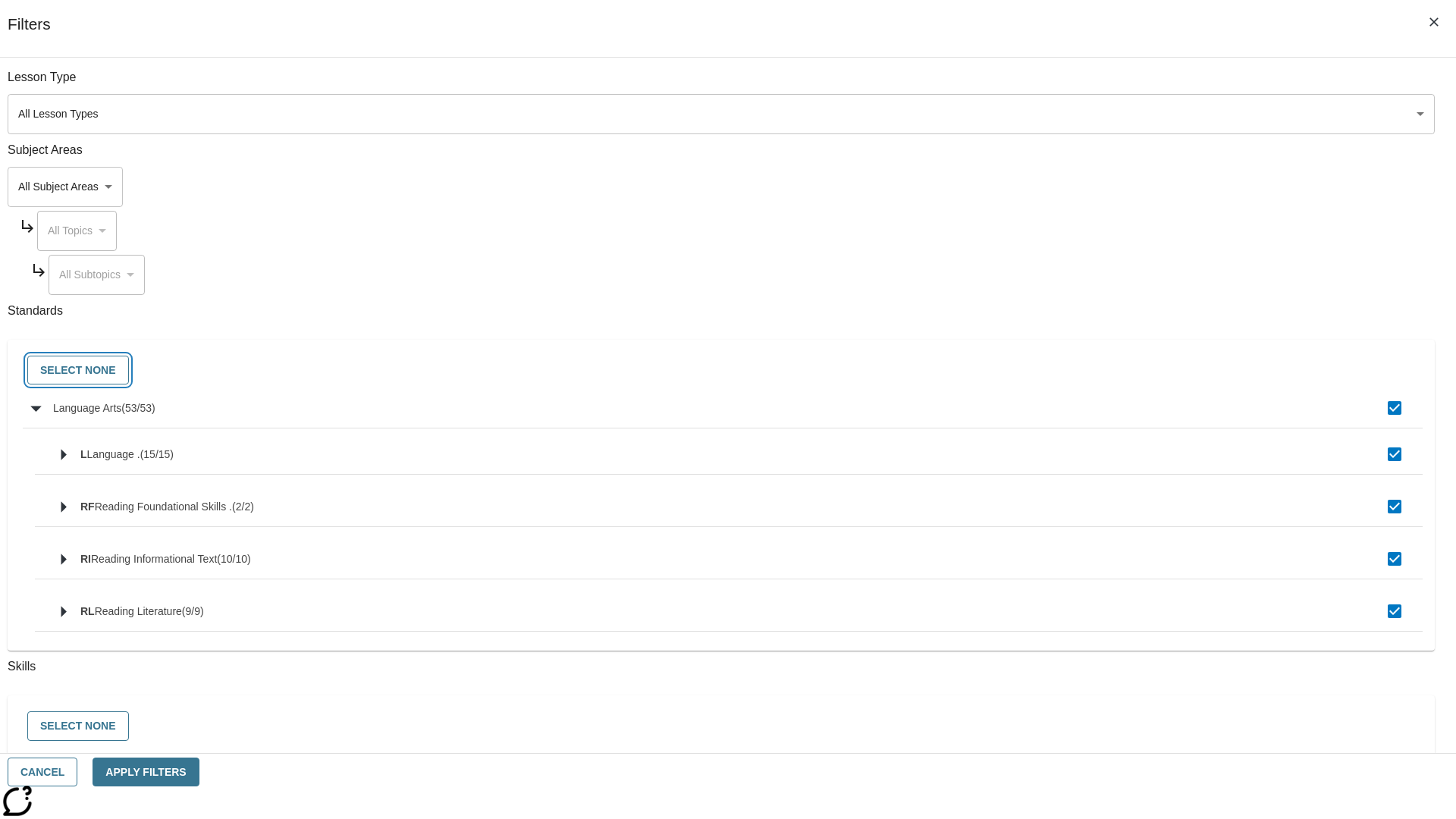
checkbox input "false"
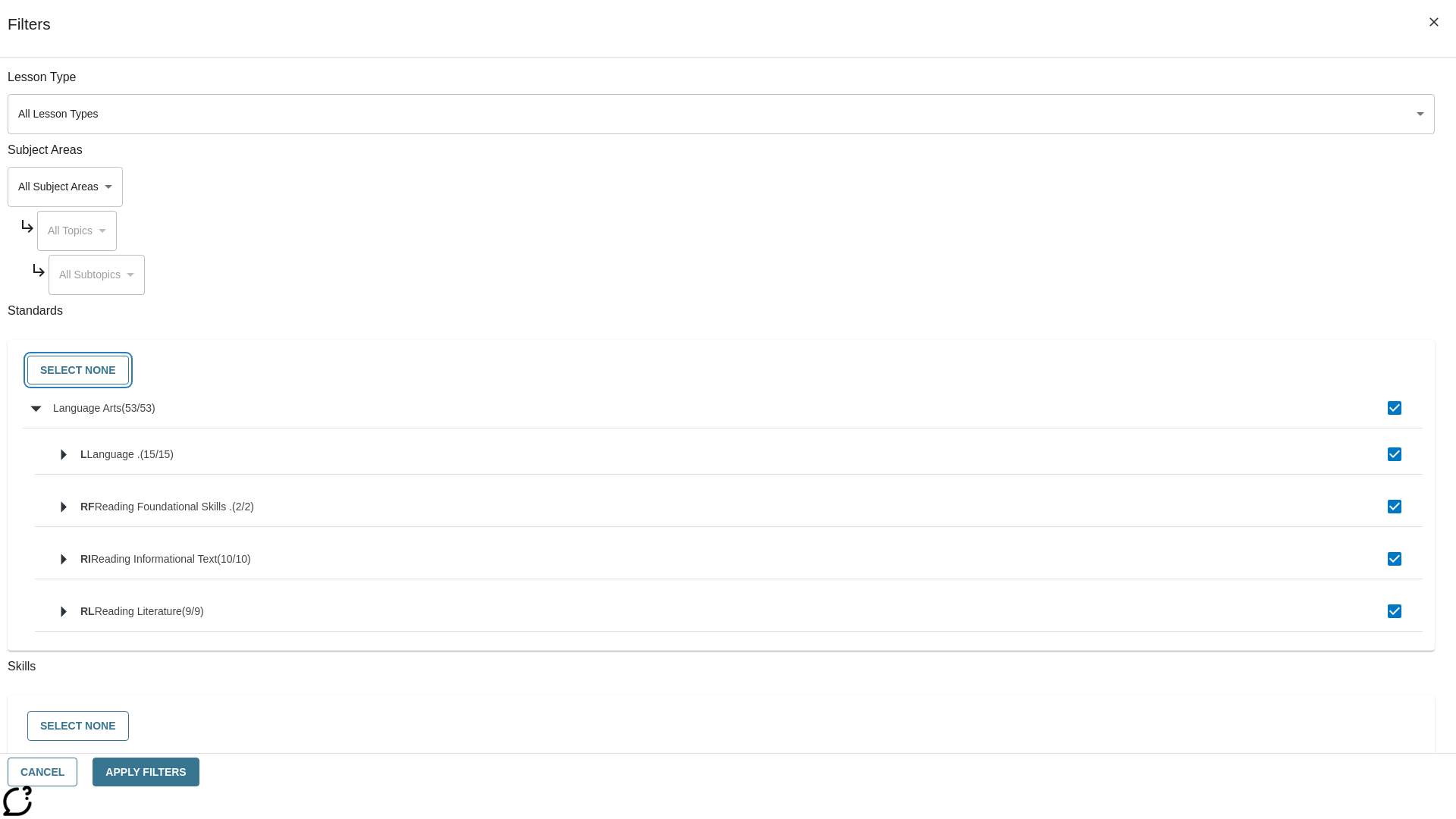
checkbox input "false"
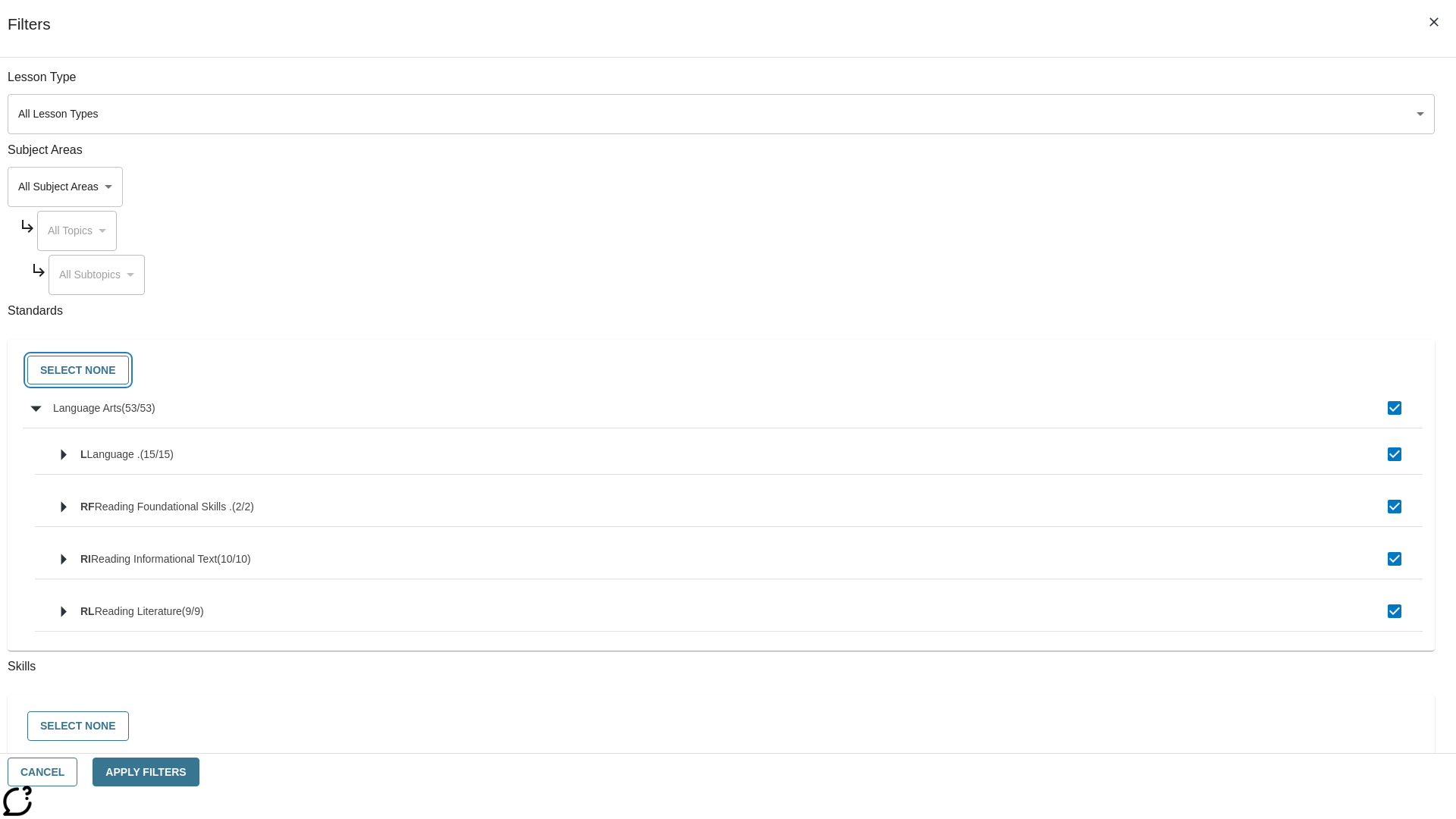
checkbox input "false"
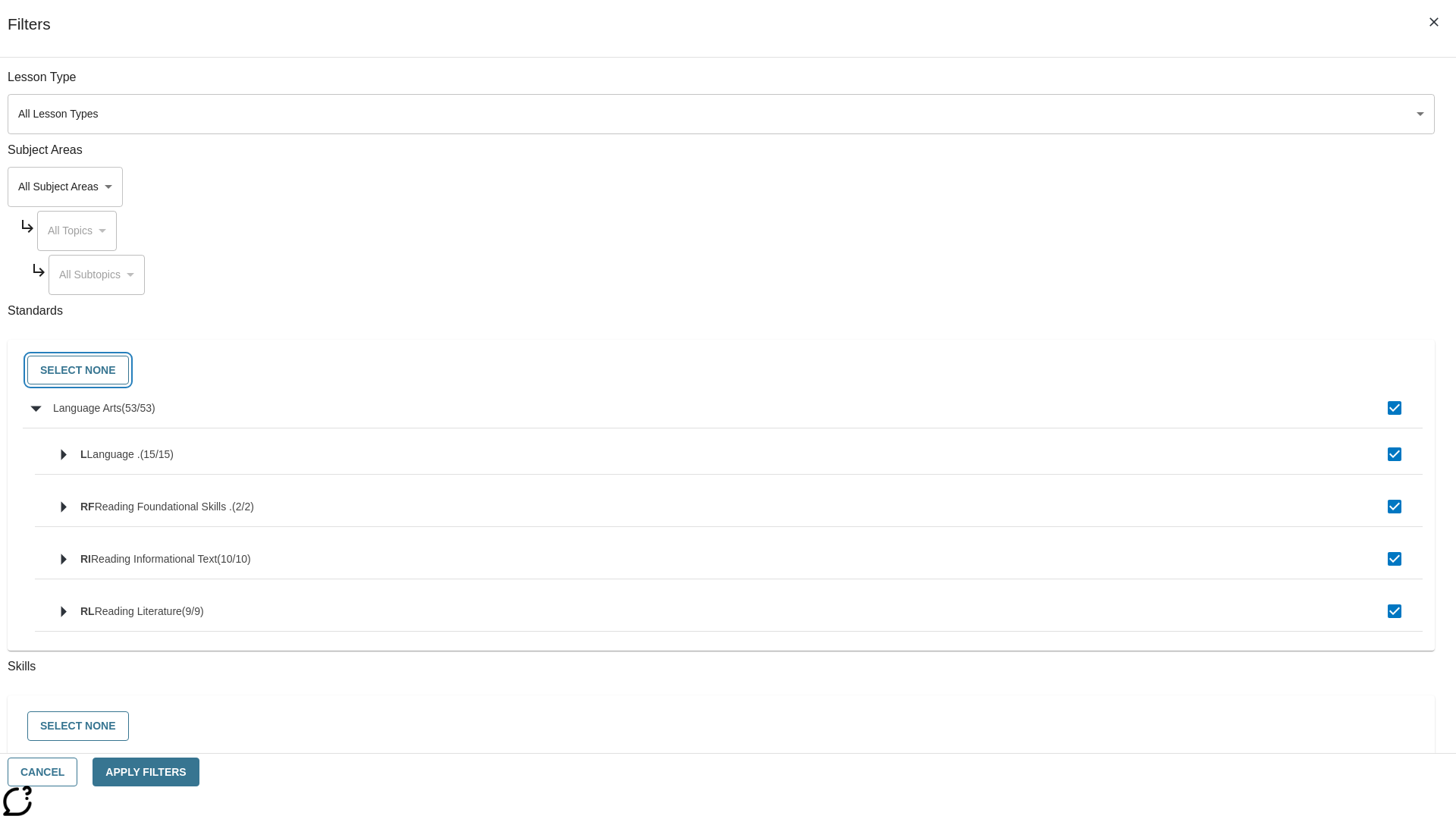
checkbox input "false"
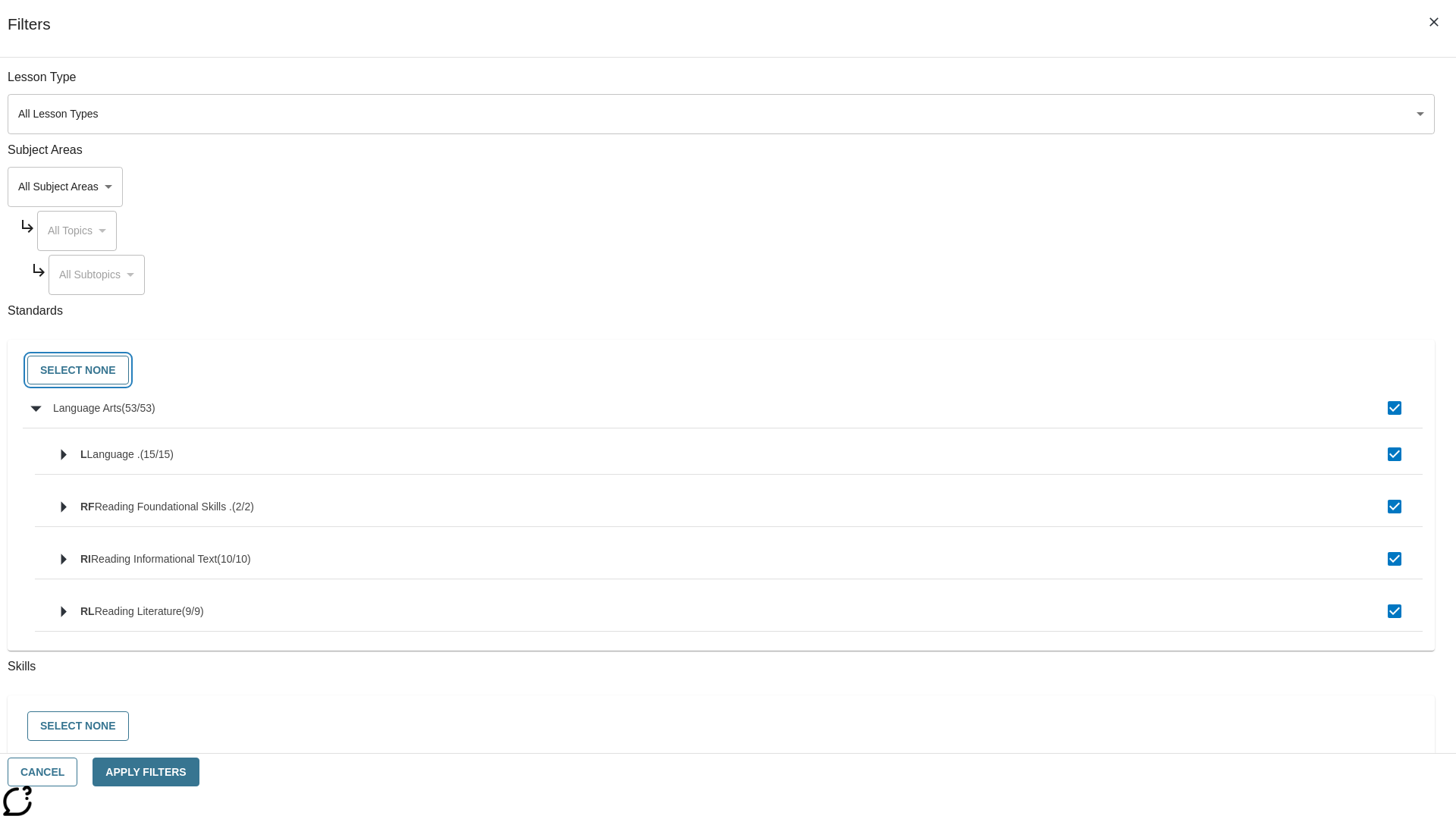
checkbox input "false"
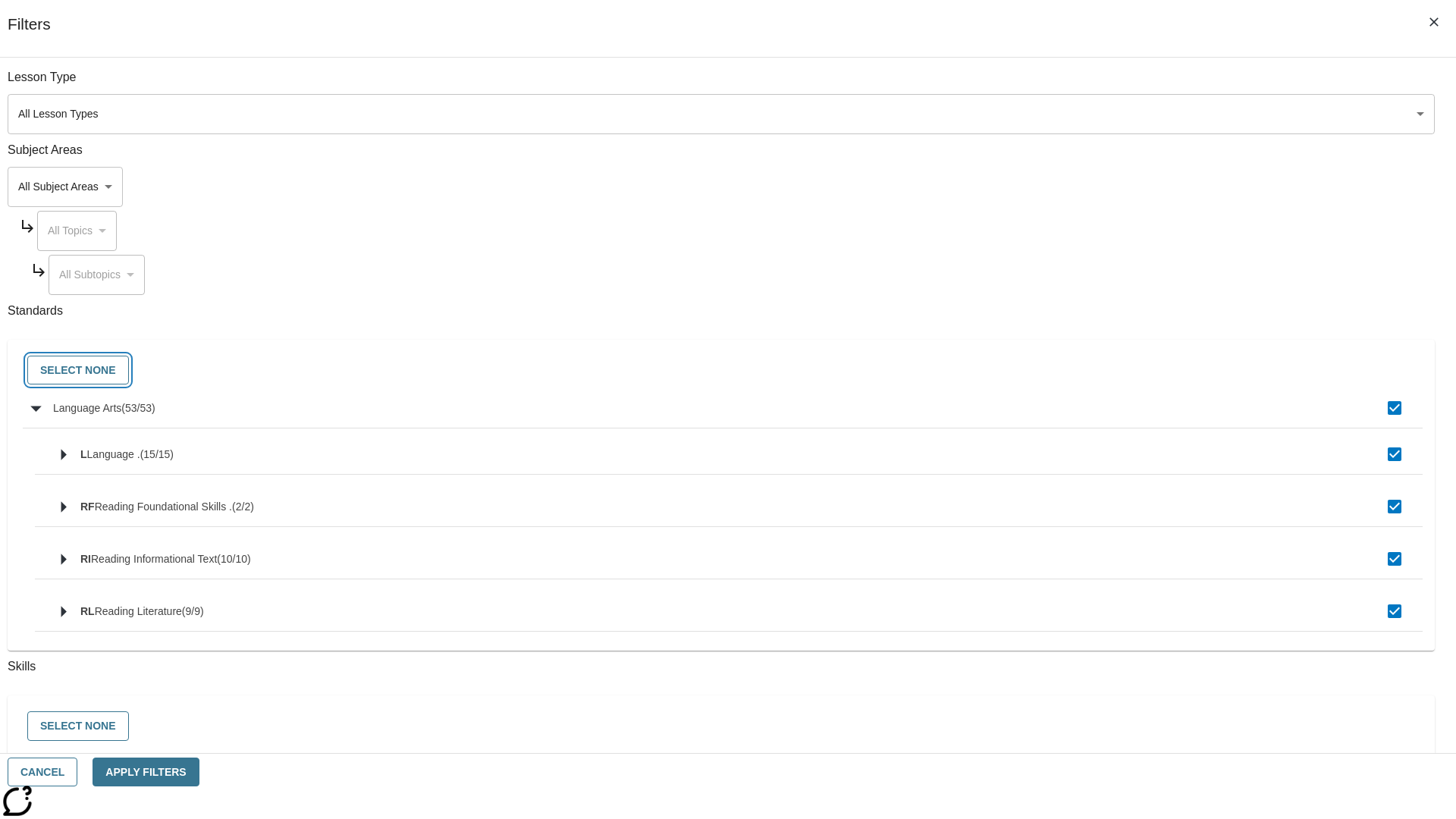
checkbox input "false"
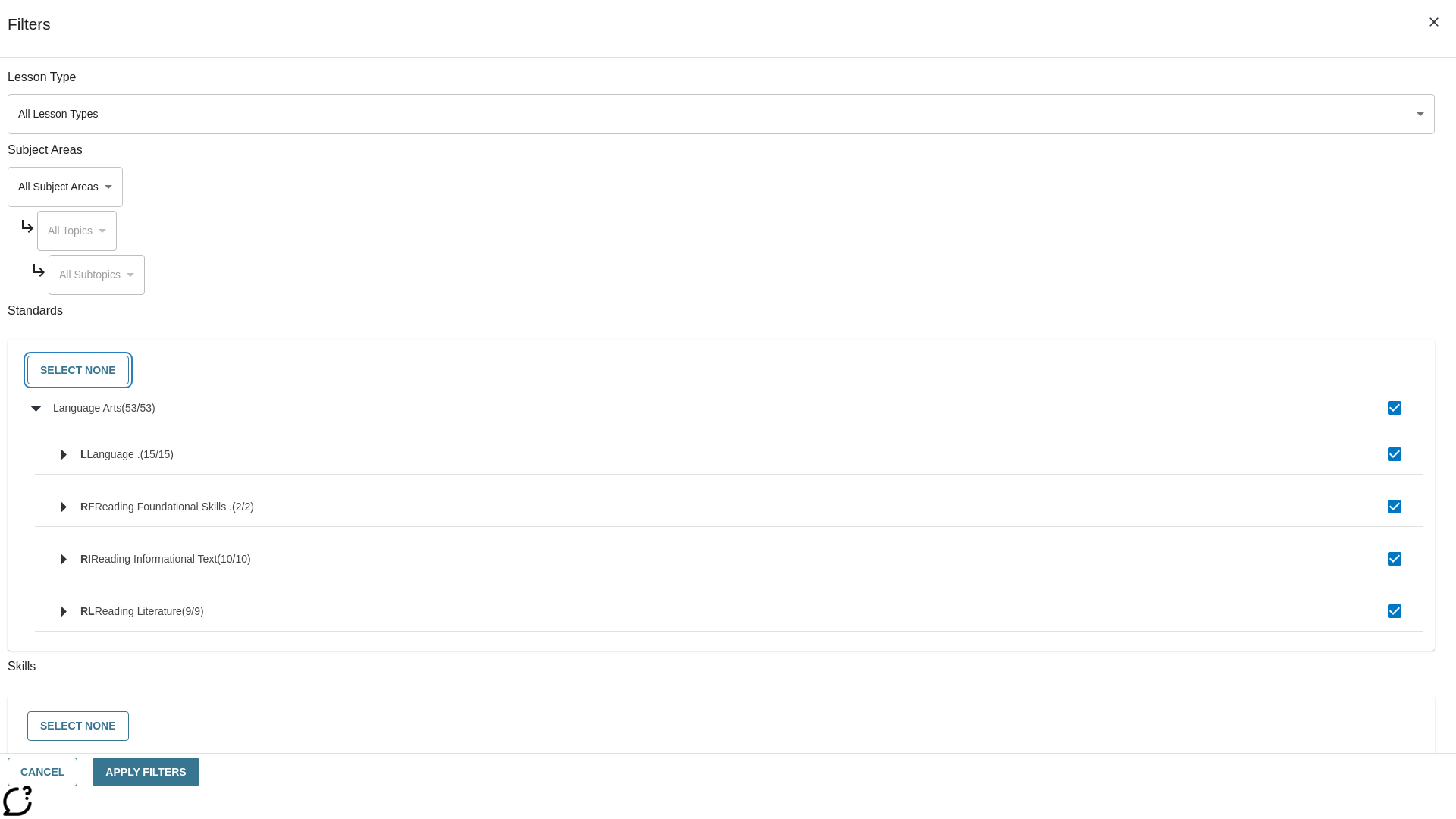
checkbox input "false"
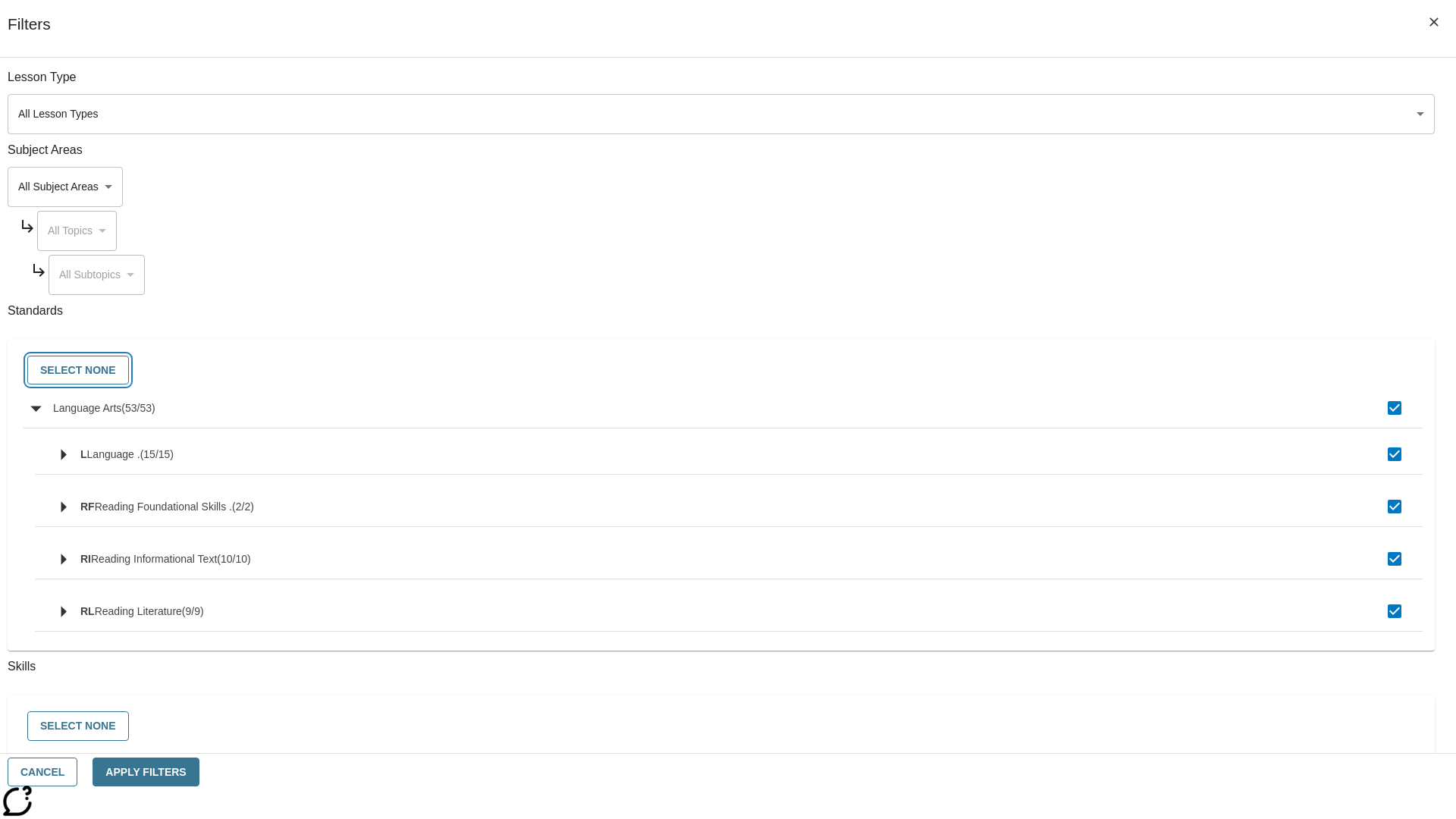
checkbox input "false"
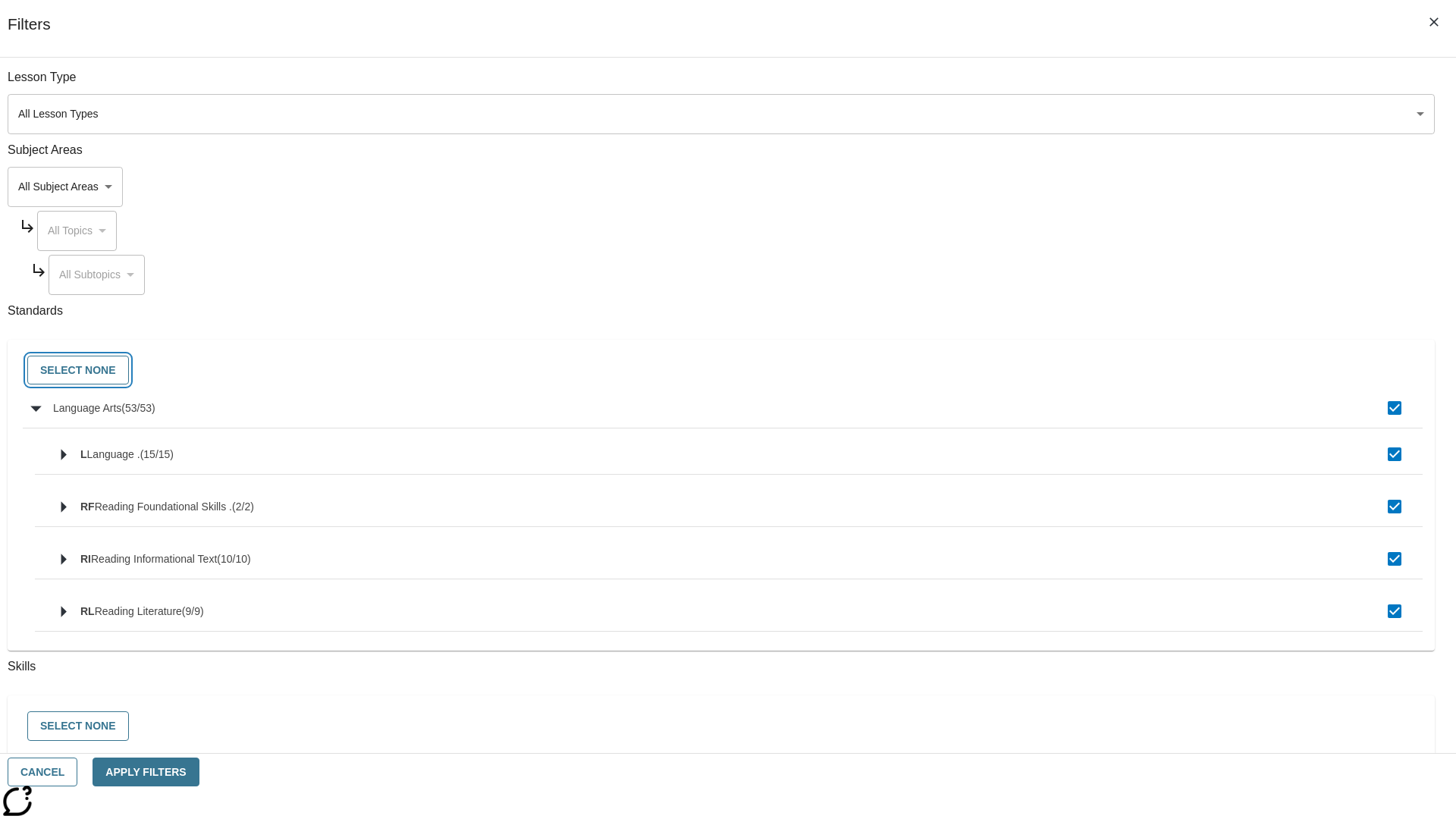
checkbox input "false"
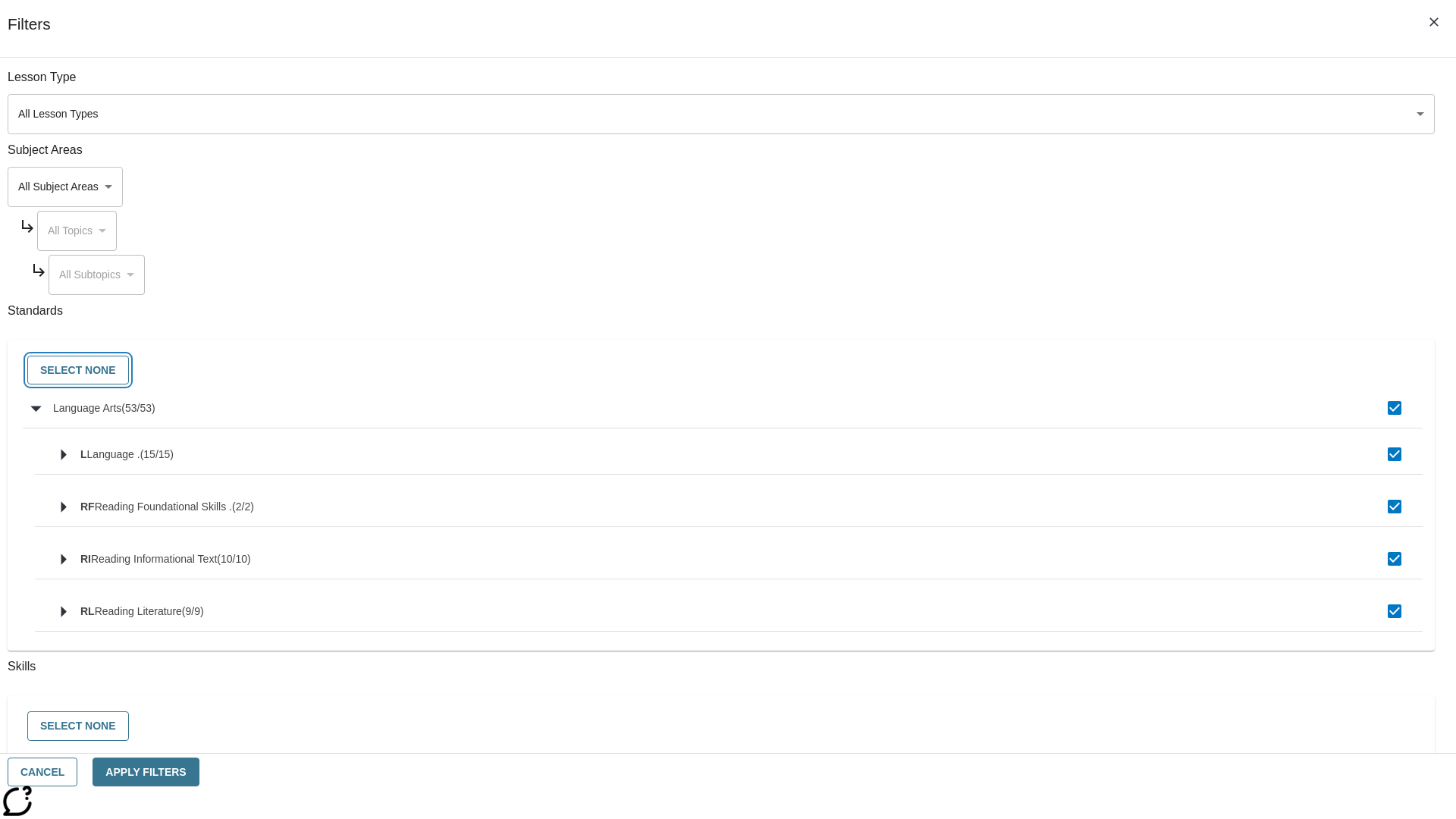
checkbox input "false"
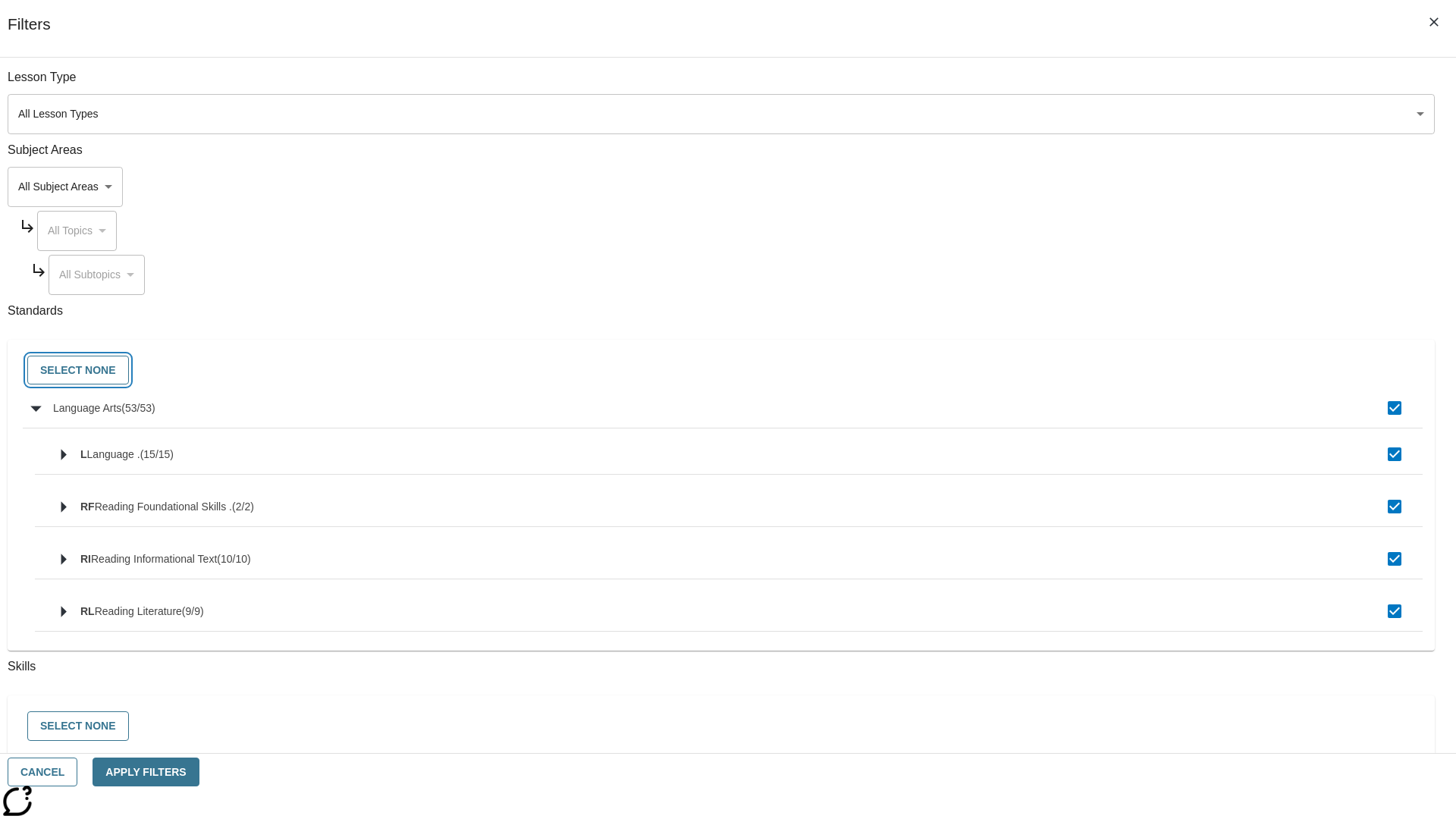
checkbox input "false"
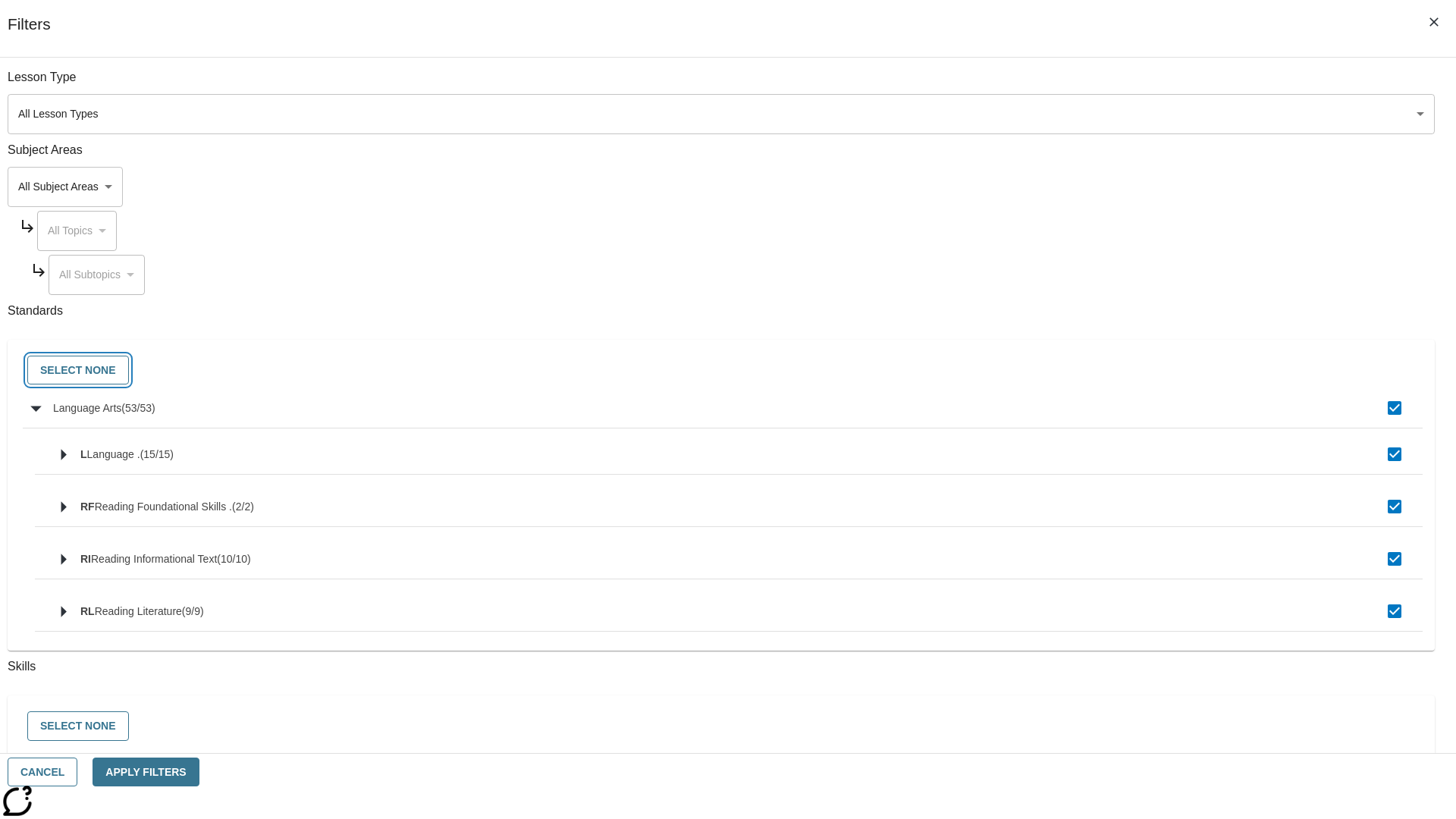
checkbox input "false"
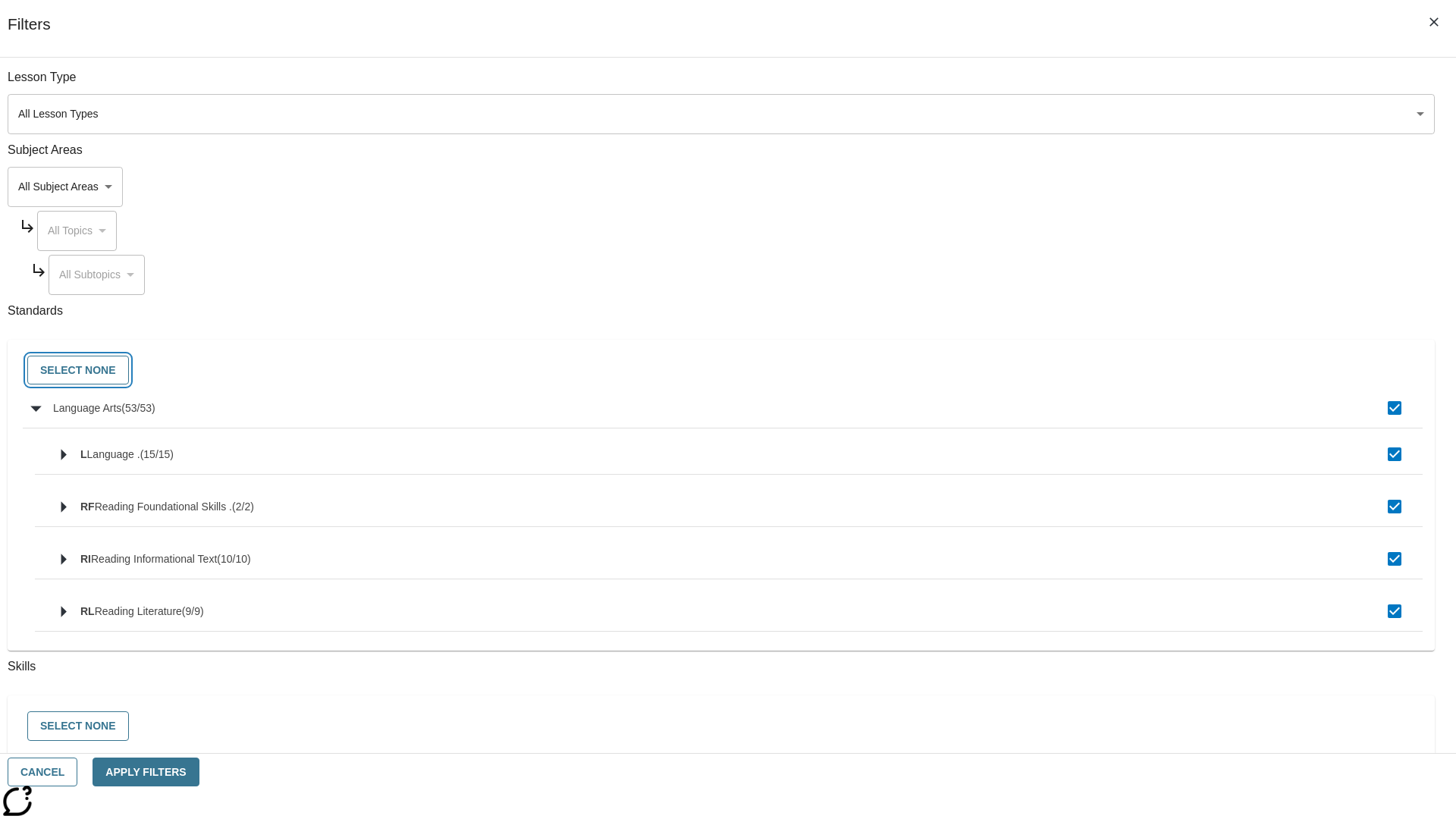
checkbox input "false"
click at [78, 772] on button "Cancel" at bounding box center [43, 772] width 70 height 29
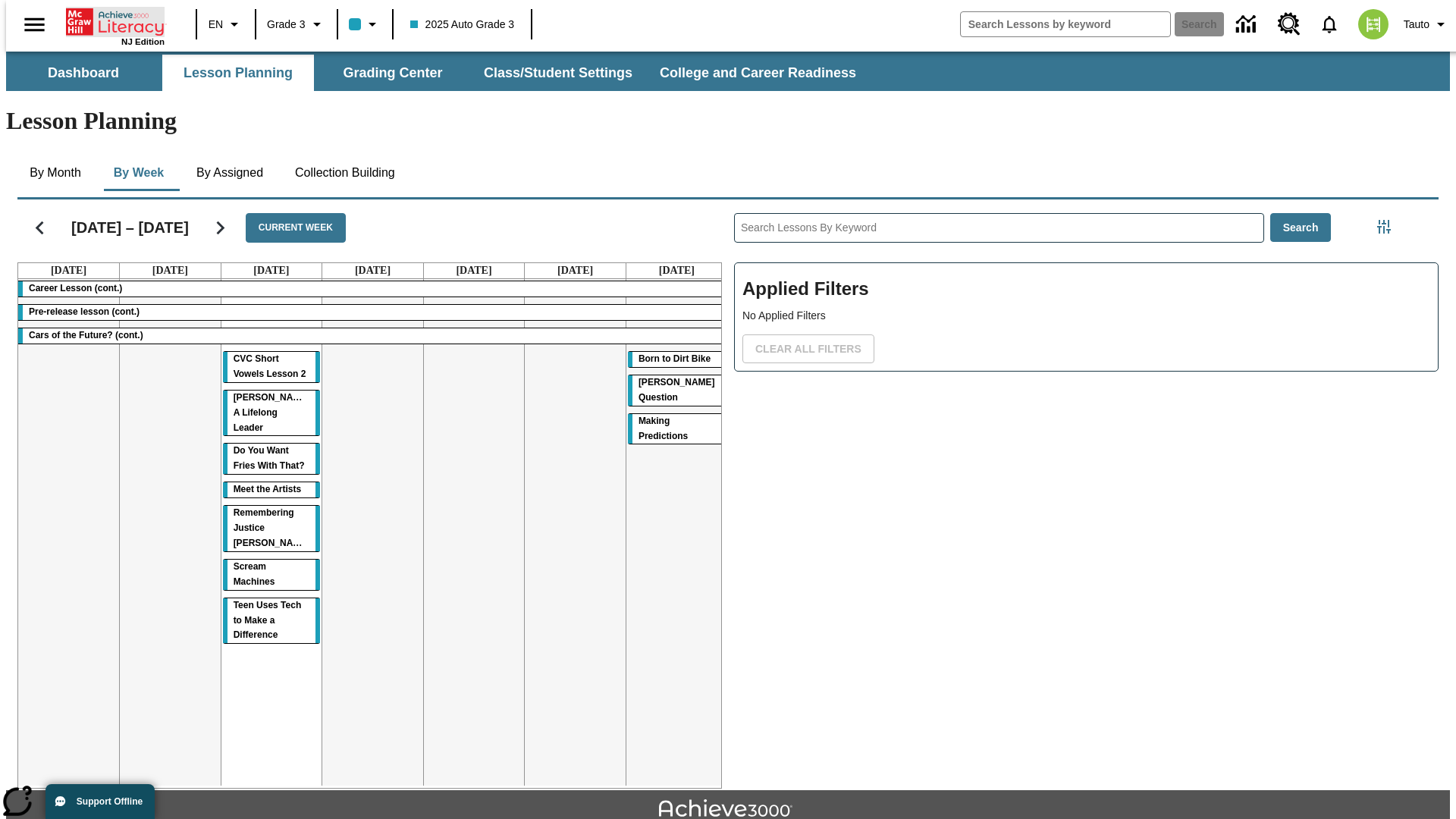
click at [109, 21] on icon "Home" at bounding box center [116, 22] width 101 height 30
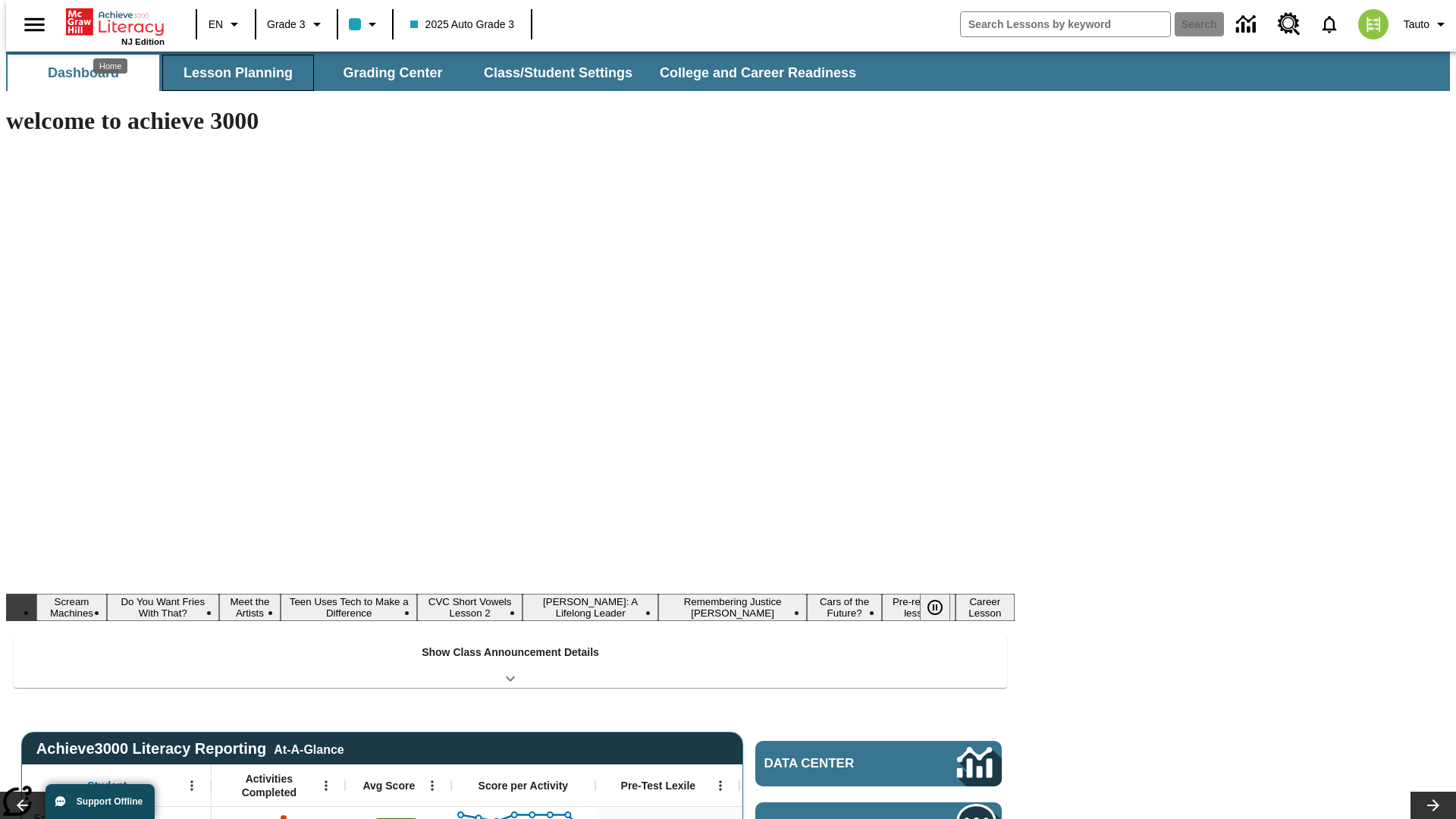
click at [232, 73] on button "Lesson Planning" at bounding box center [238, 73] width 152 height 36
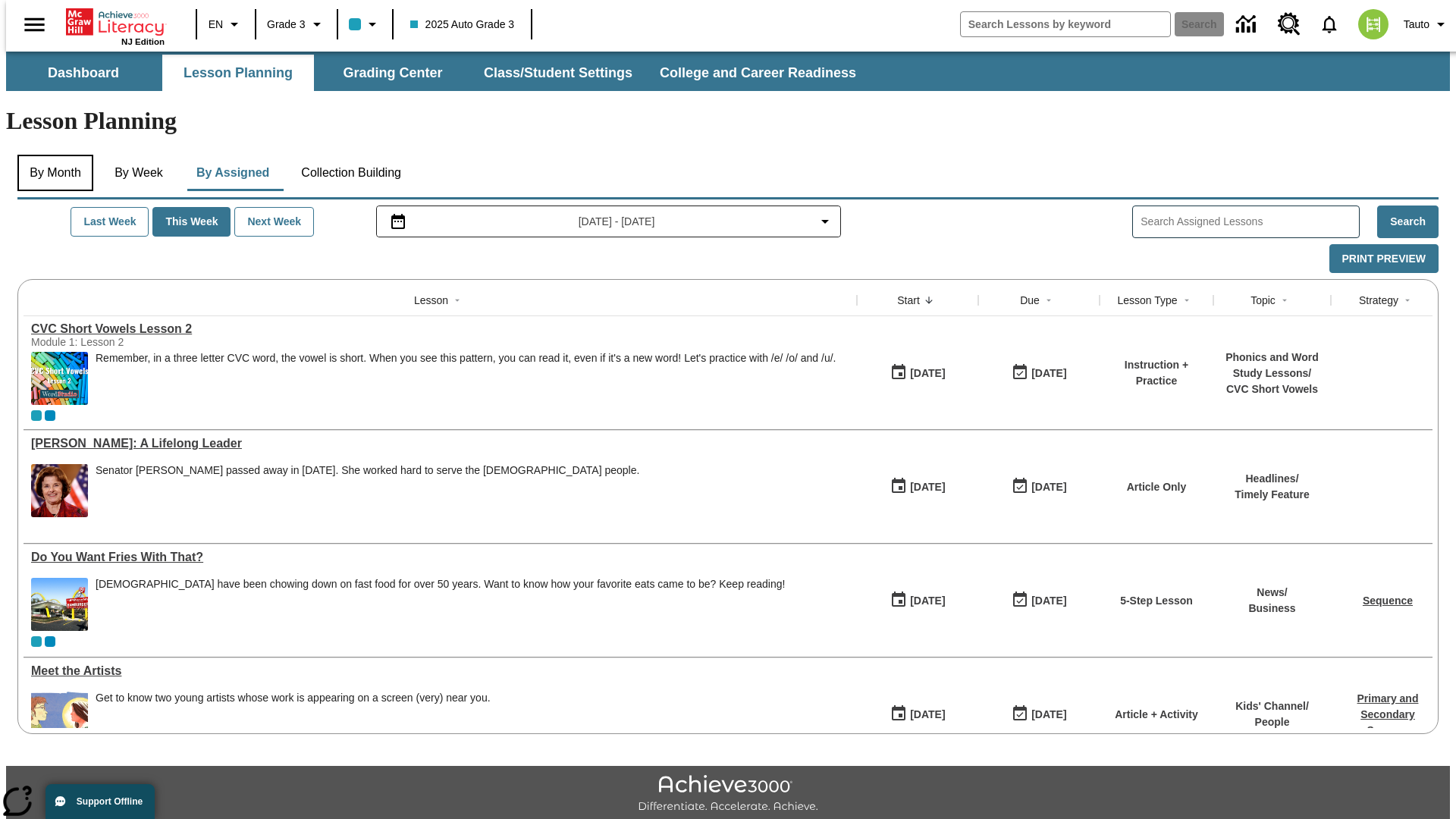
click at [51, 155] on button "By Month" at bounding box center [55, 173] width 76 height 36
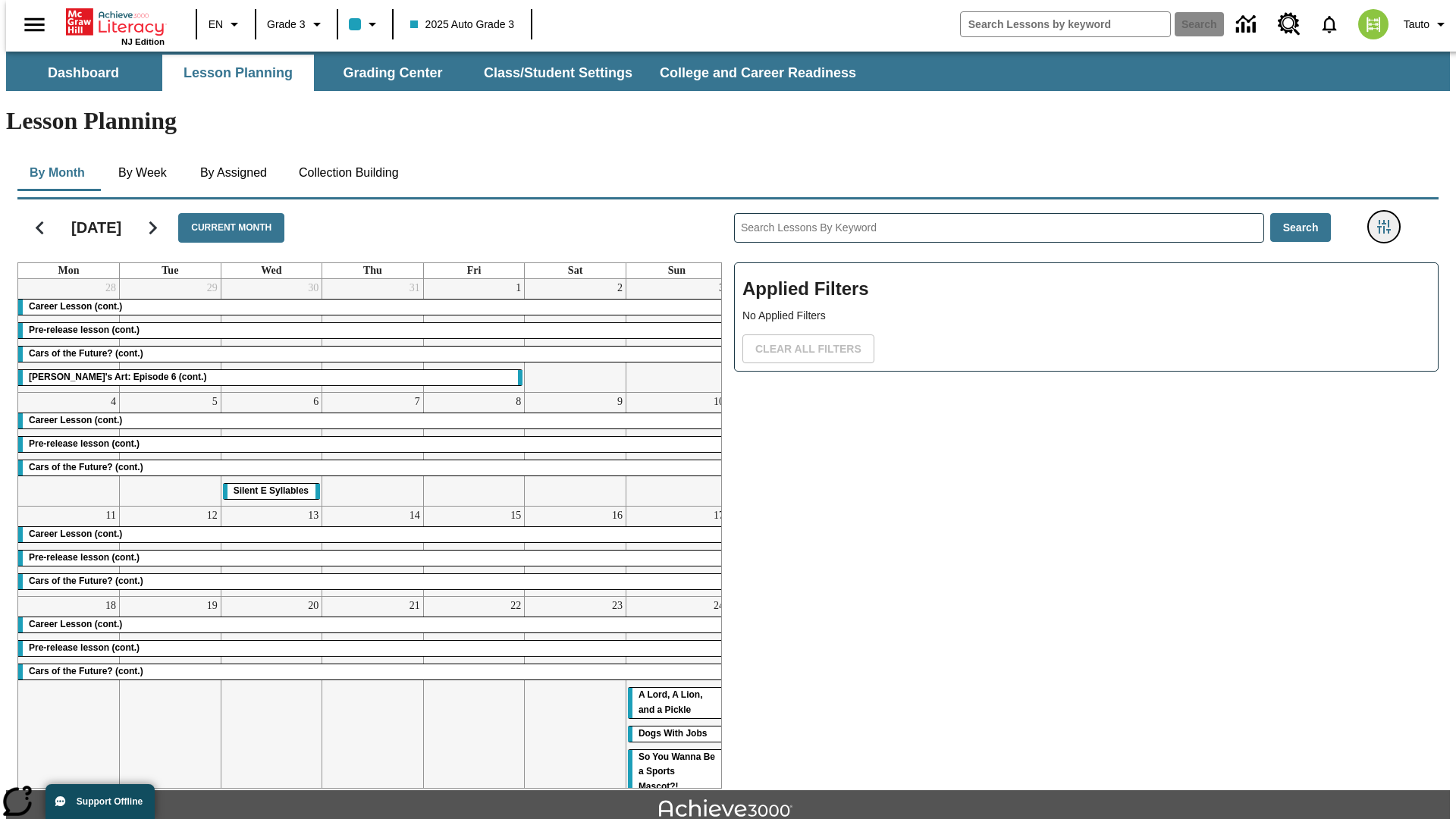
click at [1389, 220] on icon "Filters Side menu" at bounding box center [1383, 226] width 13 height 13
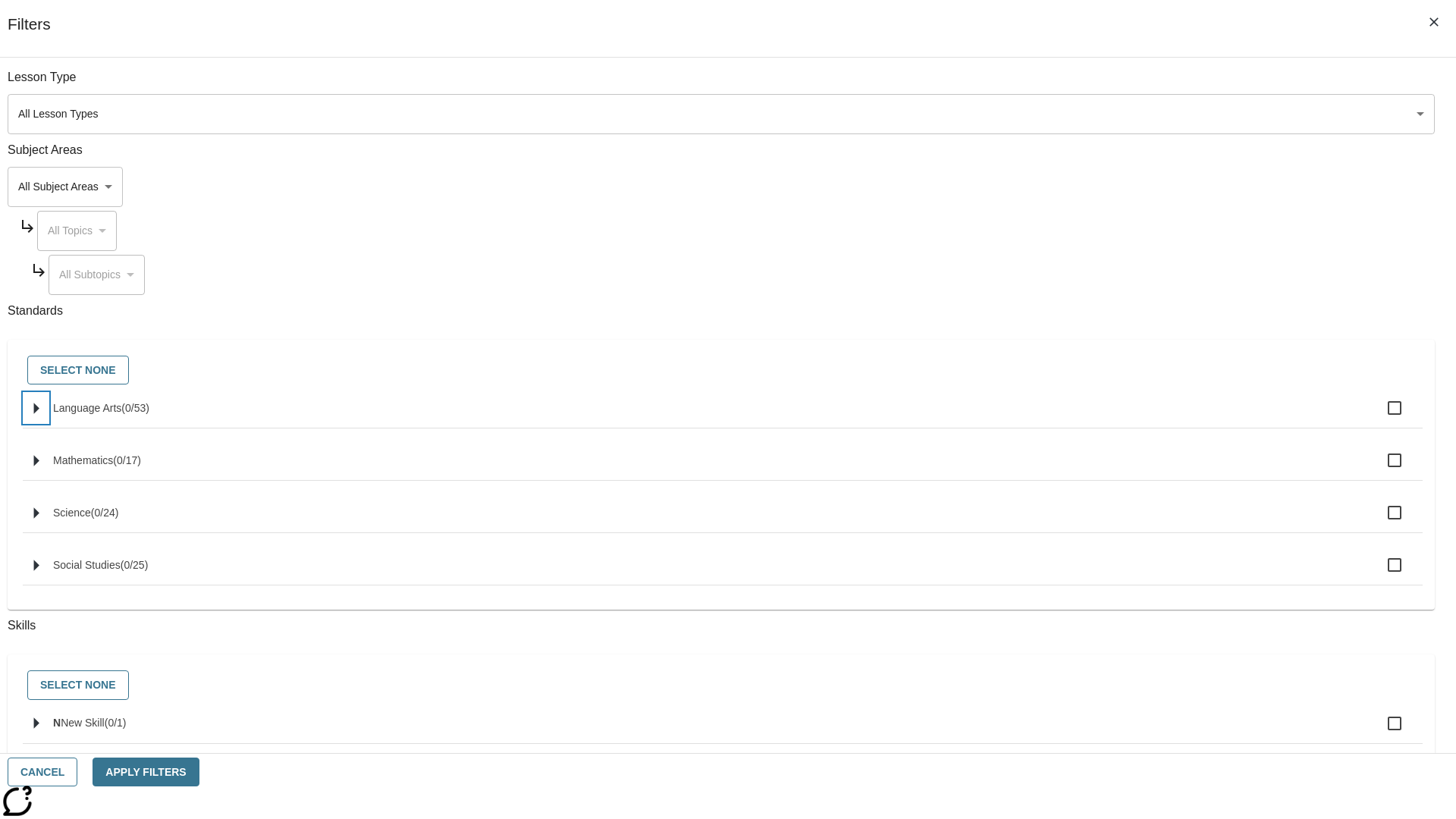
click at [40, 414] on icon "Select standards" at bounding box center [36, 408] width 6 height 11
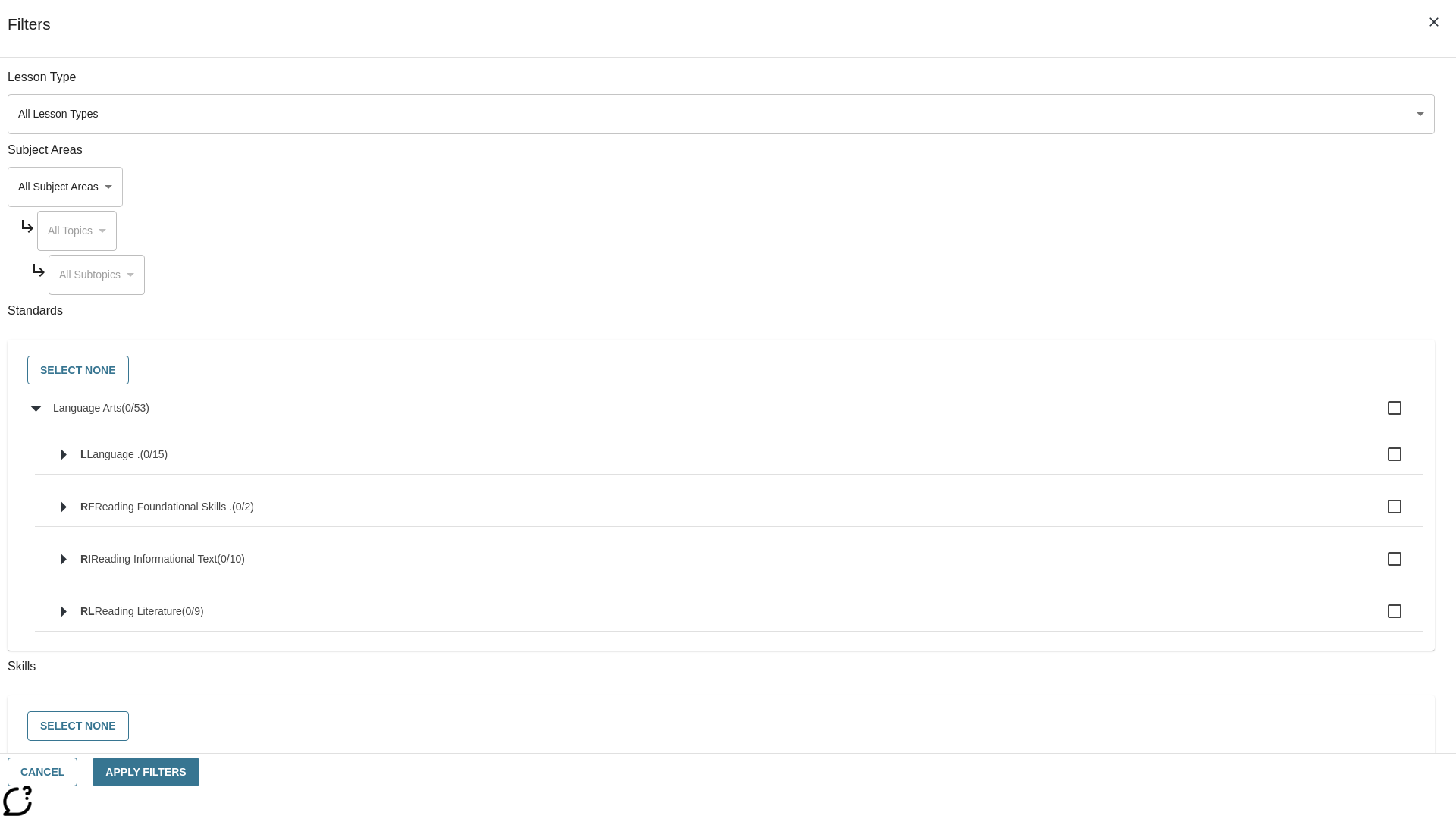
click at [1102, 416] on label "Language Arts ( 0 / 53 )" at bounding box center [732, 408] width 1358 height 32
click at [1378, 416] on input "Language Arts ( 0 / 53 )" at bounding box center [1394, 408] width 32 height 32
checkbox input "true"
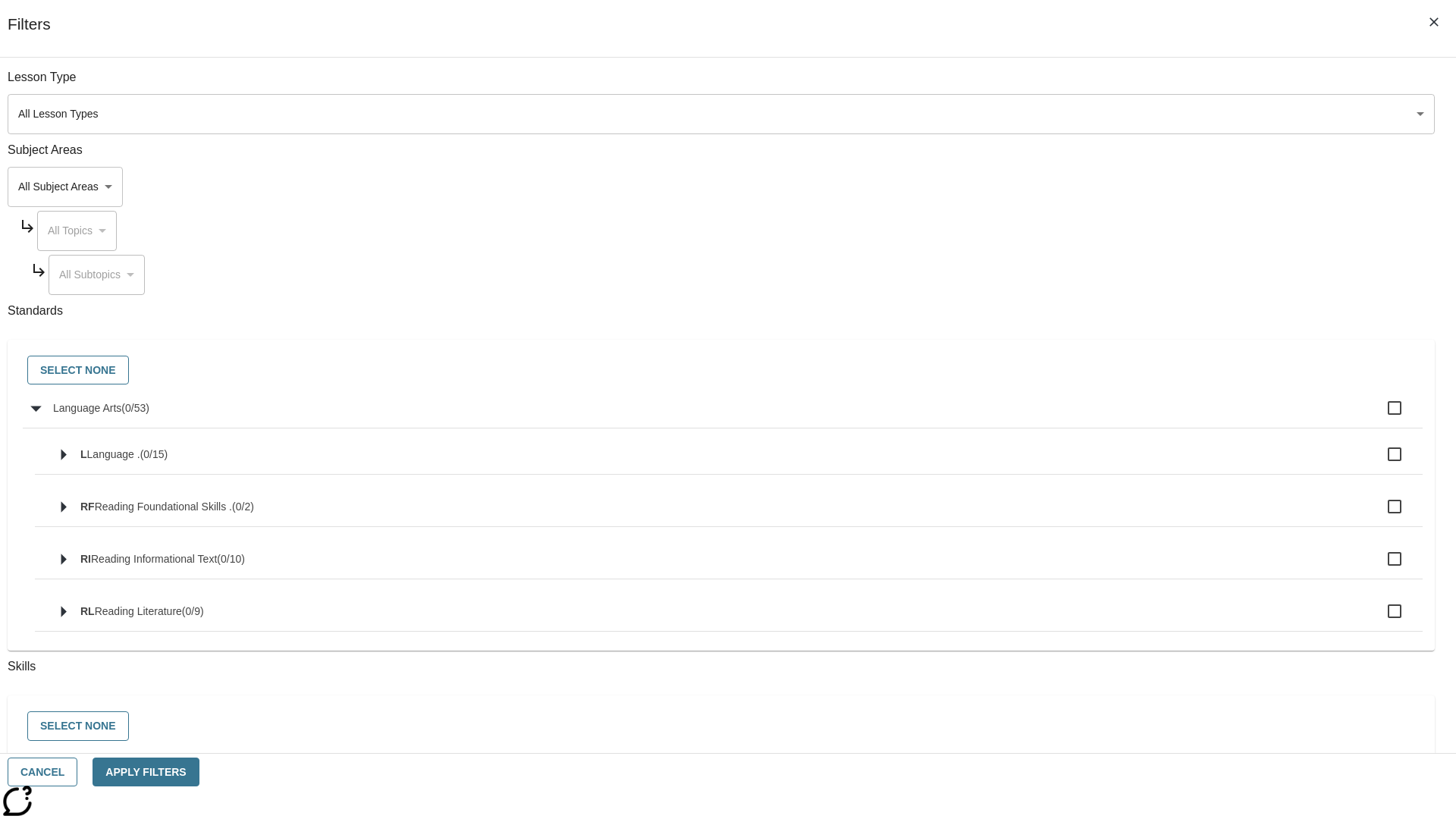
checkbox input "true"
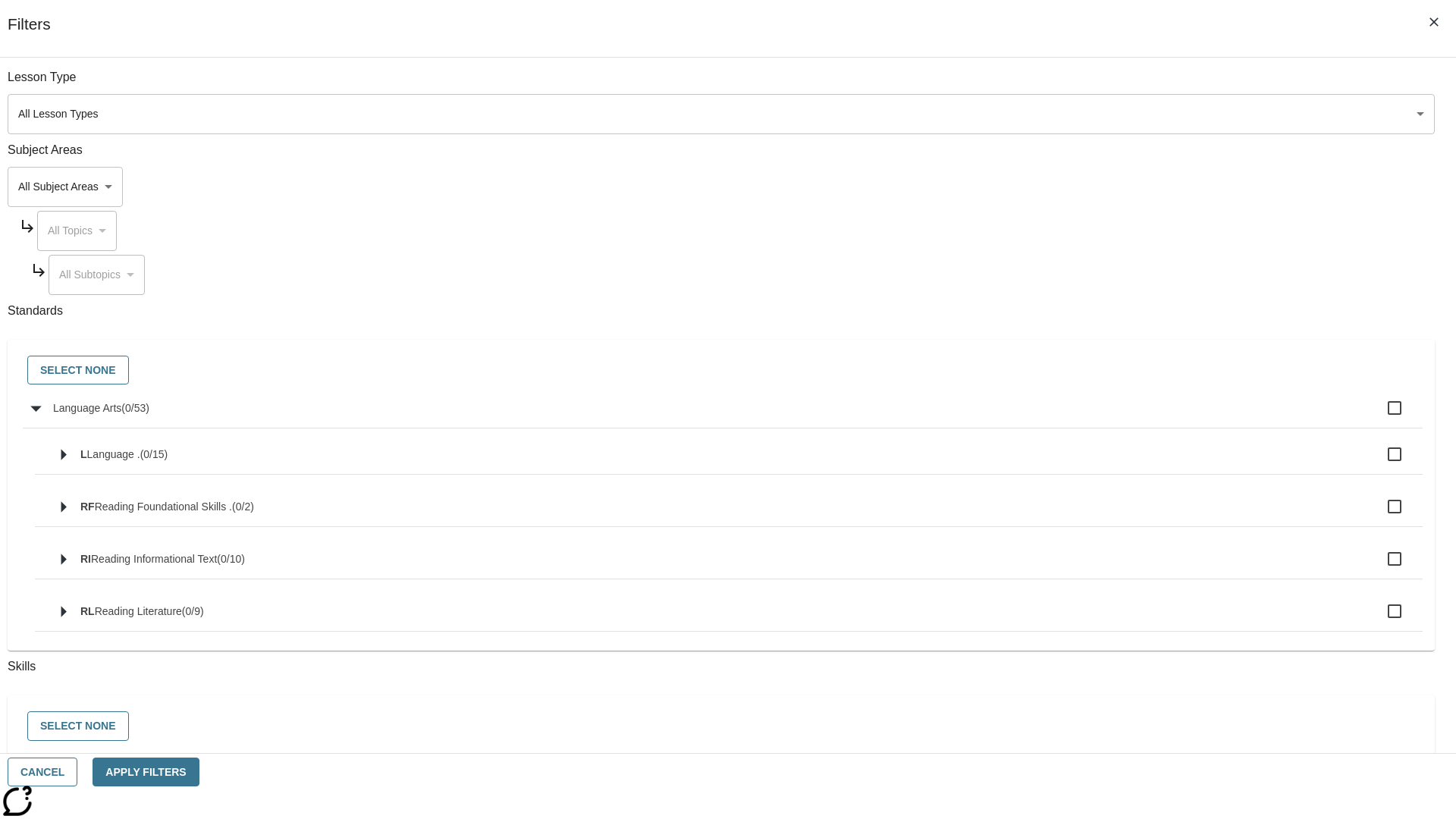
checkbox input "true"
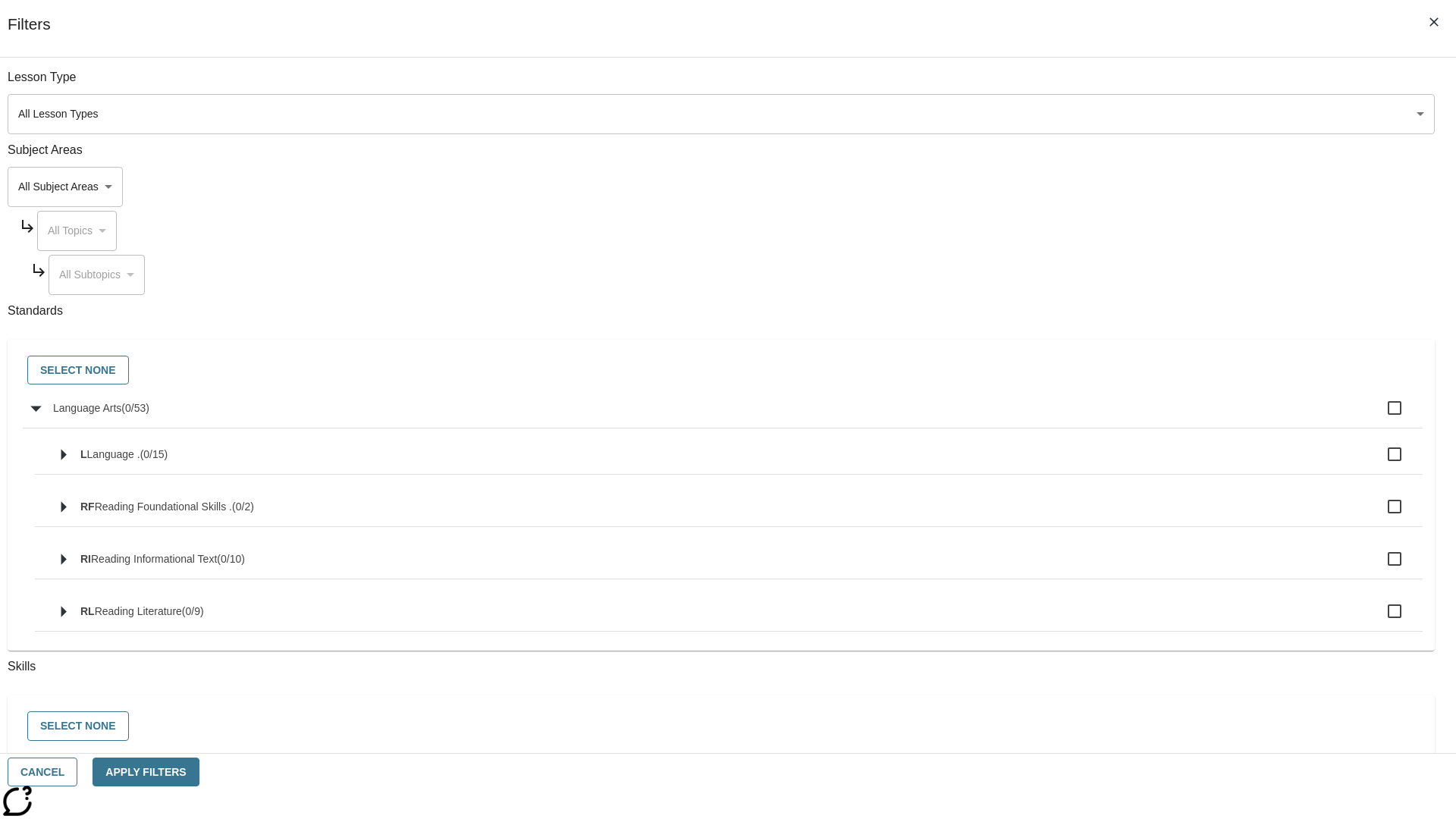
checkbox input "true"
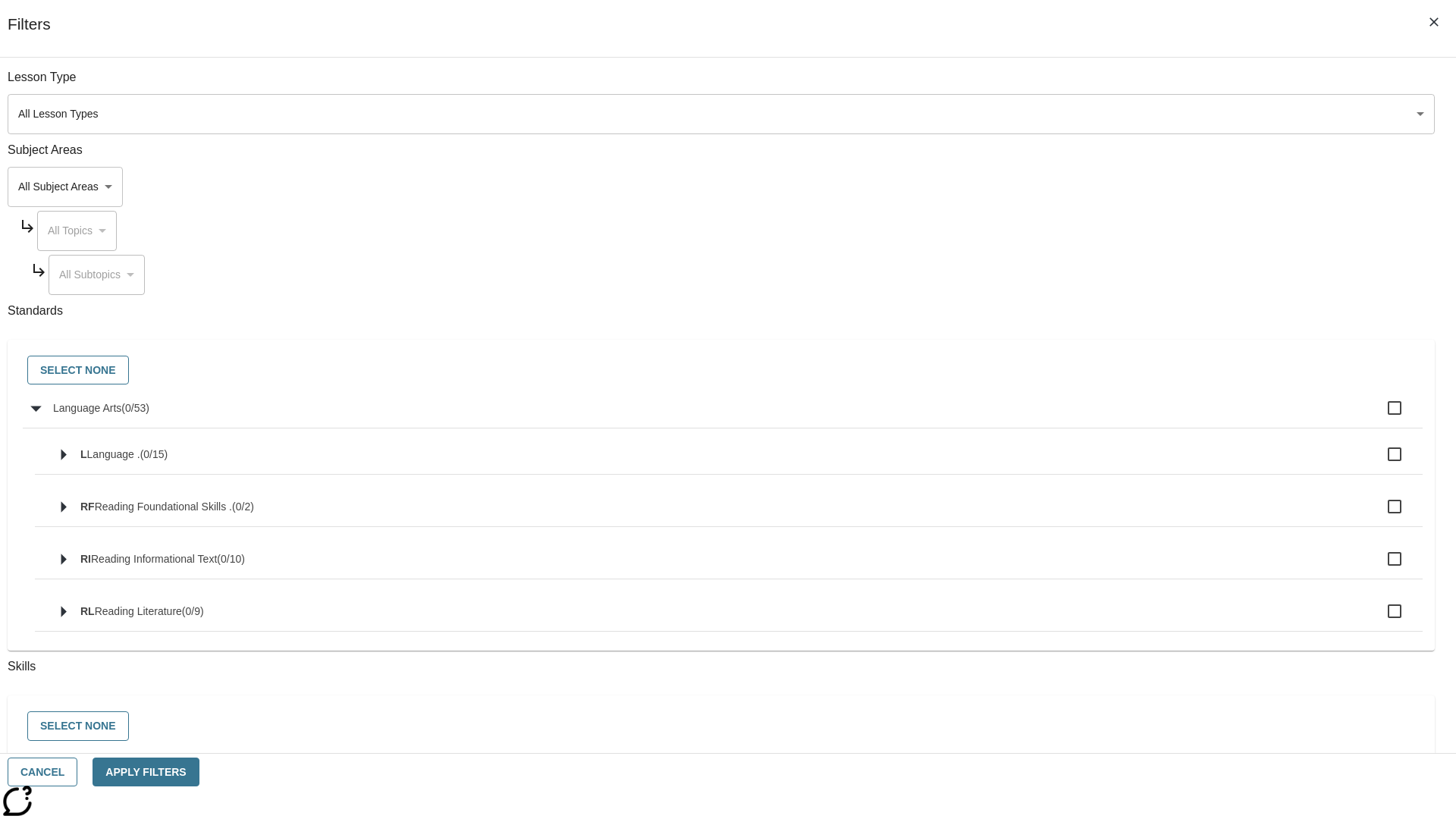
checkbox input "true"
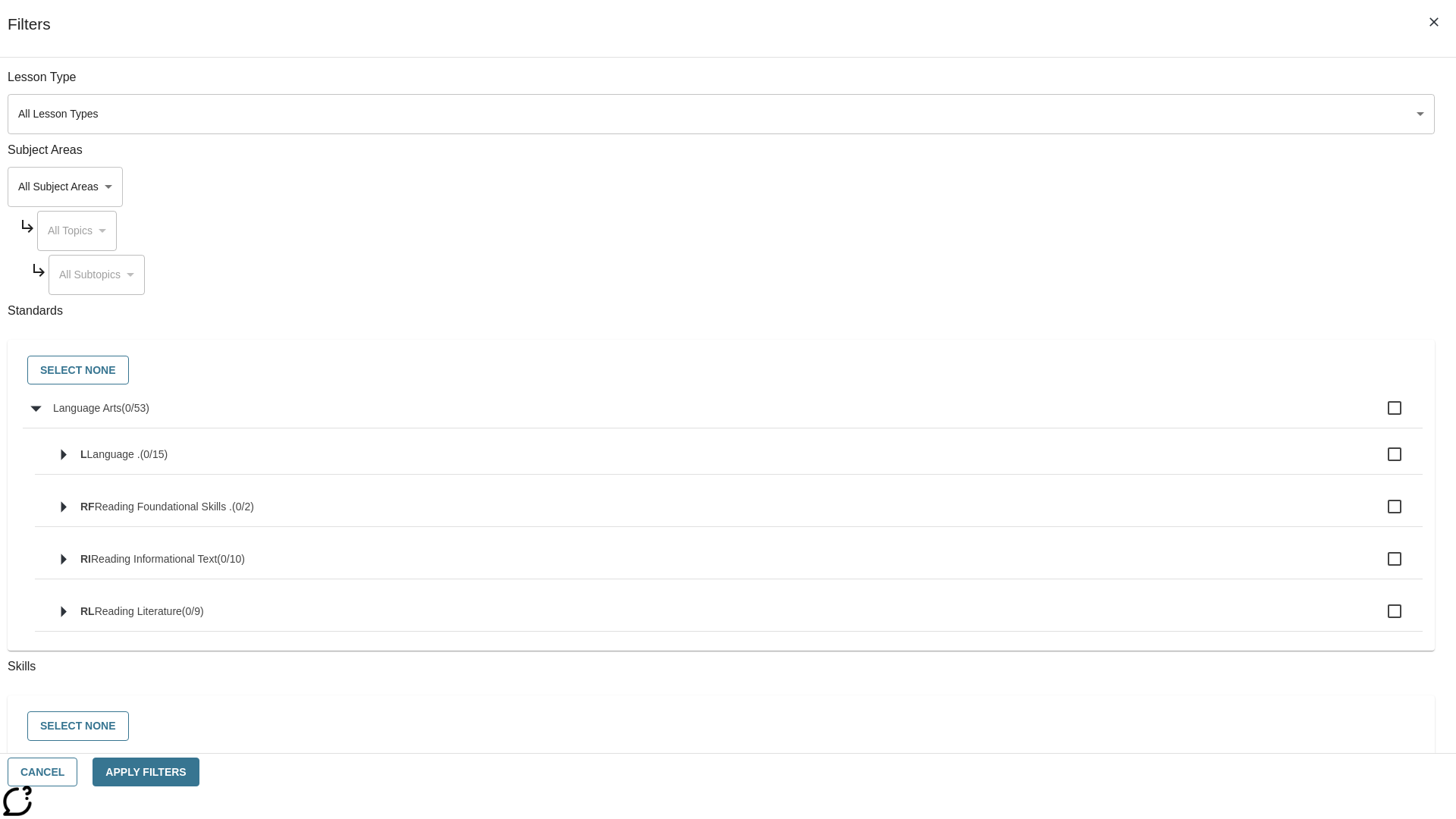
checkbox input "true"
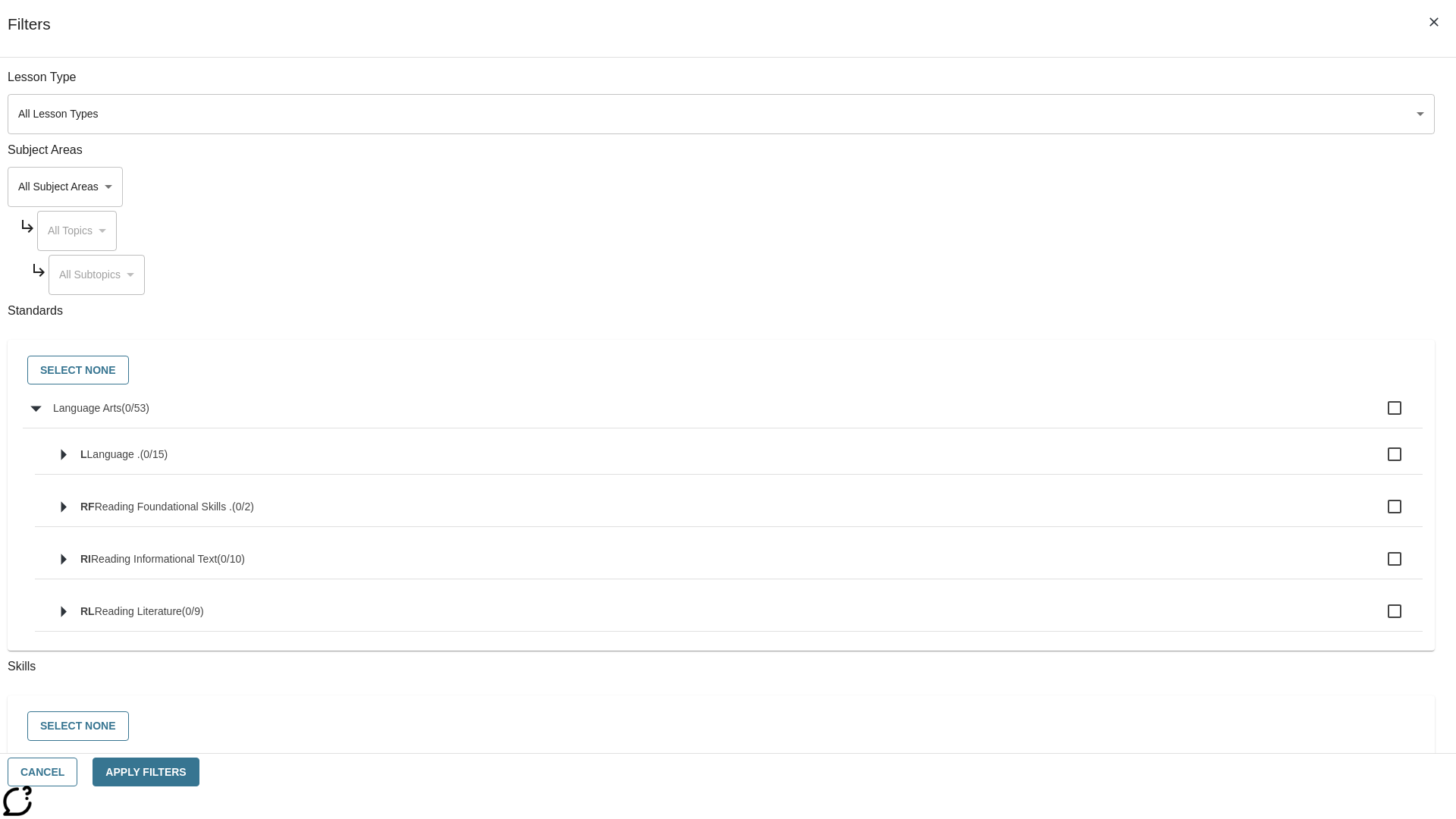
checkbox input "true"
click at [129, 371] on button "Select None" at bounding box center [78, 370] width 101 height 29
